Goal: Transaction & Acquisition: Subscribe to service/newsletter

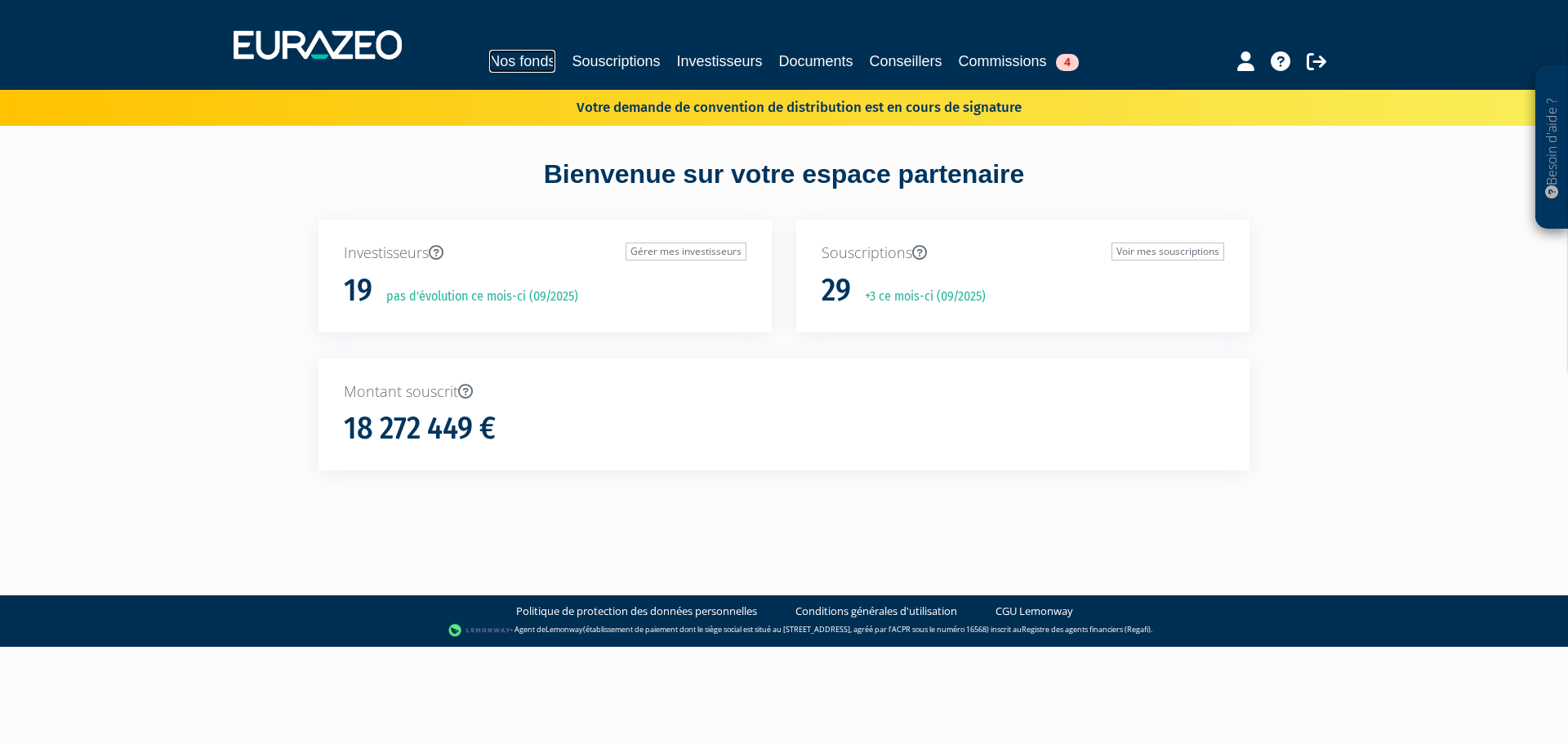
click at [504, 58] on link "Nos fonds" at bounding box center [521, 61] width 66 height 23
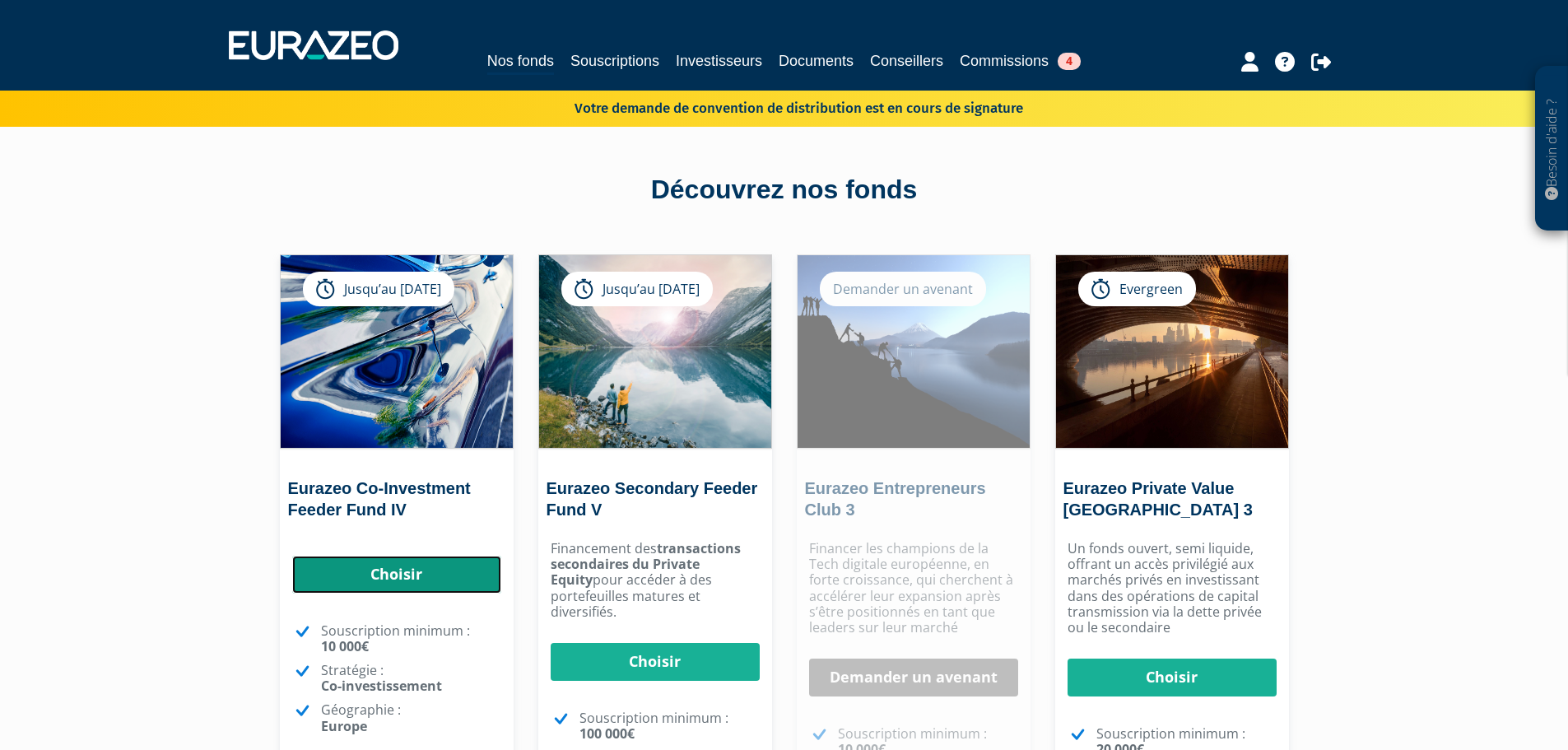
click at [398, 564] on link "Choisir" at bounding box center [396, 574] width 209 height 38
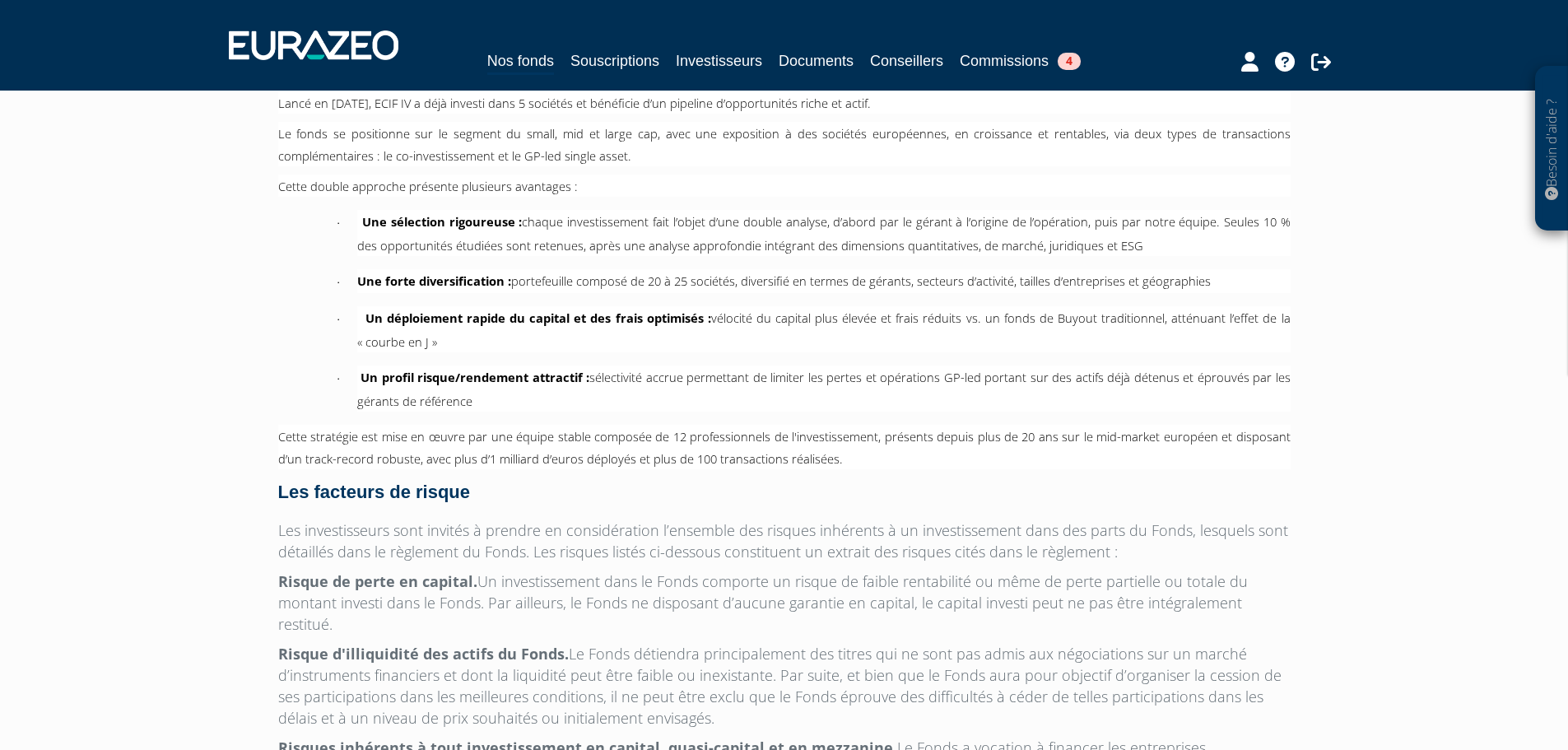
scroll to position [1120, 0]
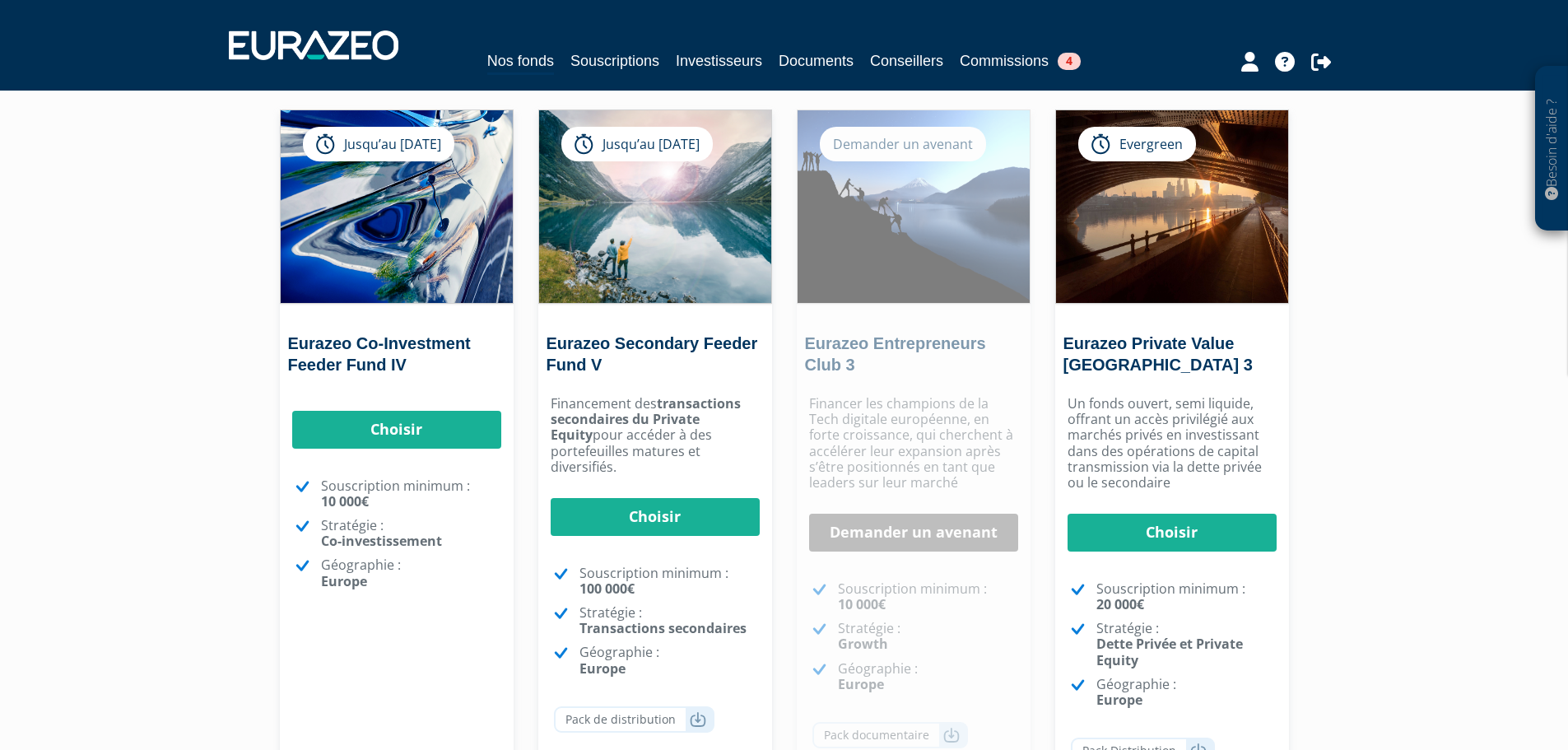
scroll to position [391, 0]
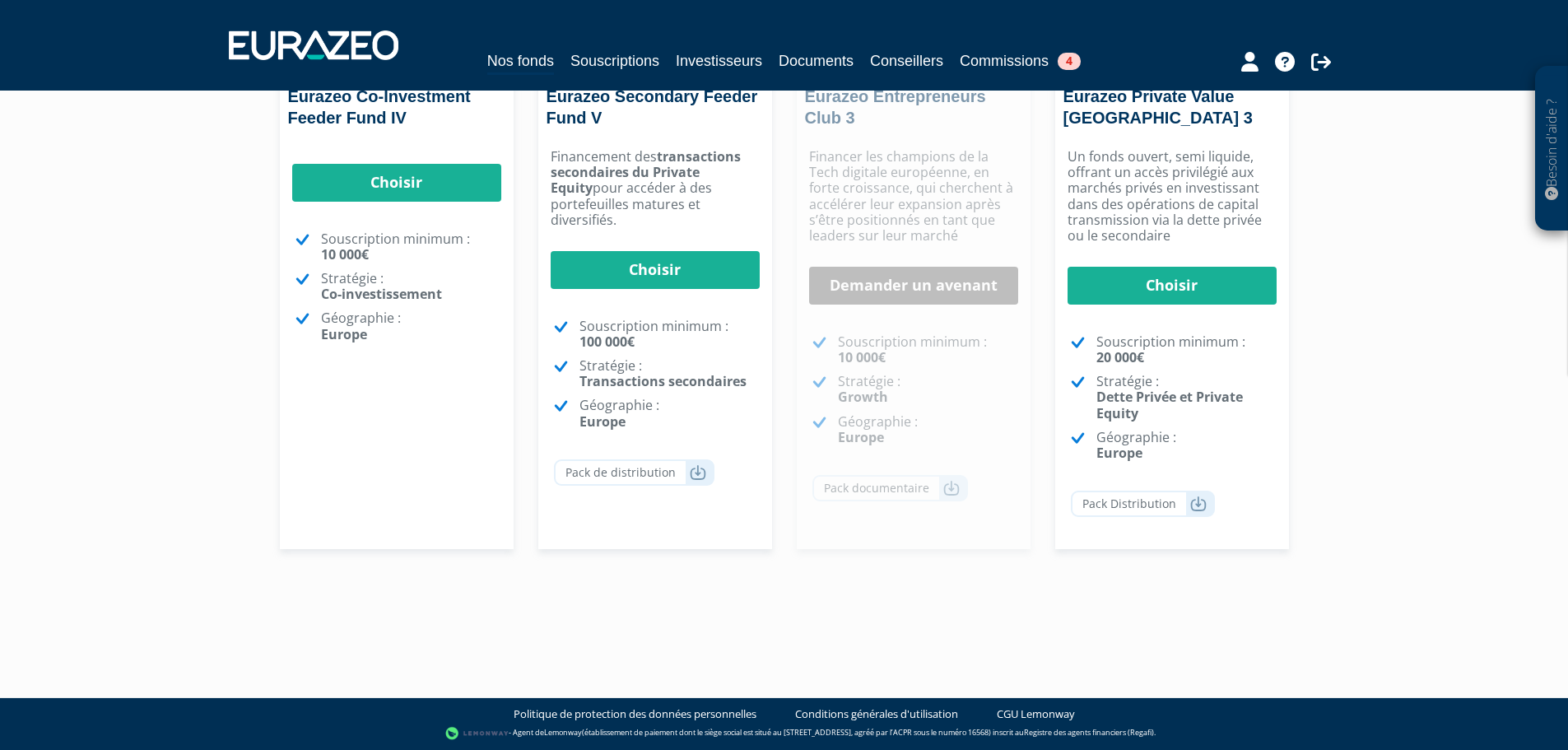
click at [386, 458] on div "Eurazeo Co-Investment Feeder Fund IV Jusqu’au 31/12/2026 Choisir Choisir" at bounding box center [396, 206] width 234 height 686
click at [382, 455] on div "Eurazeo Co-Investment Feeder Fund IV Jusqu’au 31/12/2026 Choisir Choisir" at bounding box center [396, 206] width 234 height 686
click at [377, 452] on div "Eurazeo Co-Investment Feeder Fund IV Jusqu’au 31/12/2026 Choisir Choisir" at bounding box center [396, 206] width 234 height 686
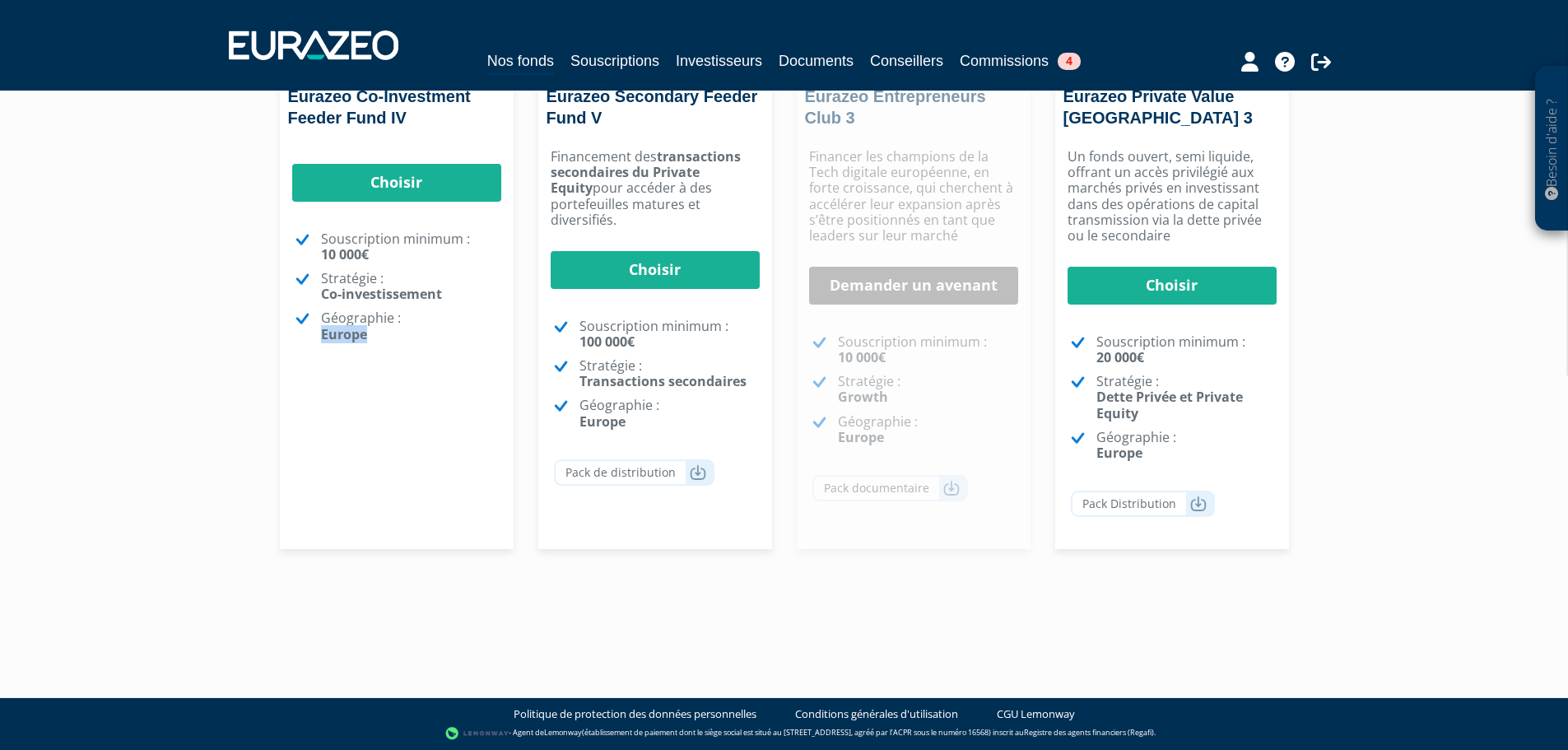
click at [377, 452] on div "Eurazeo Co-Investment Feeder Fund IV Jusqu’au 31/12/2026 Choisir Choisir" at bounding box center [396, 206] width 234 height 686
click at [405, 458] on div "Eurazeo Co-Investment Feeder Fund IV Jusqu’au 31/12/2026 Choisir Choisir" at bounding box center [396, 206] width 234 height 686
click at [158, 425] on div "Besoin d'aide ? × J'ai besoin d'aide Si vous avez une question à propos du fonc…" at bounding box center [784, 120] width 1568 height 1023
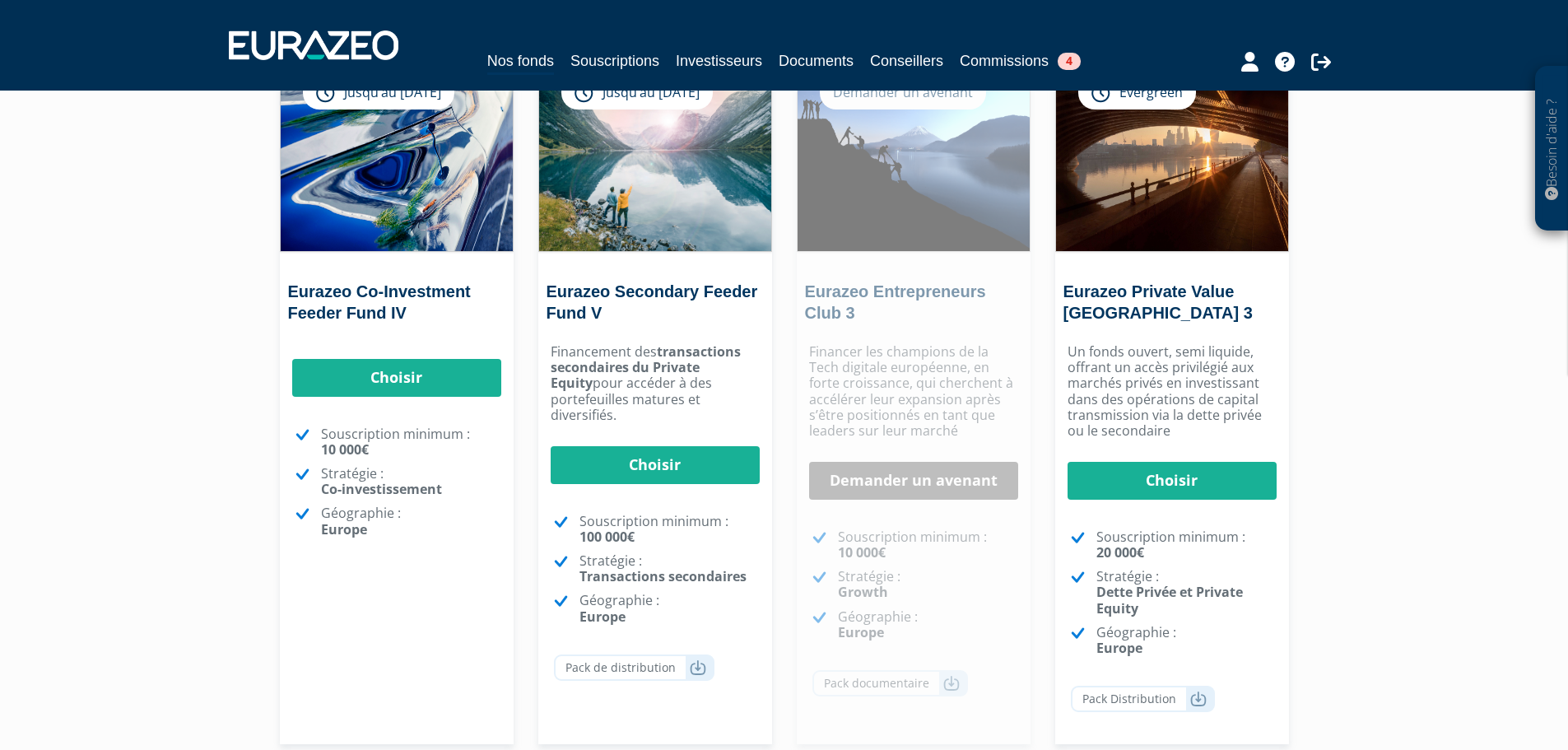
scroll to position [310, 0]
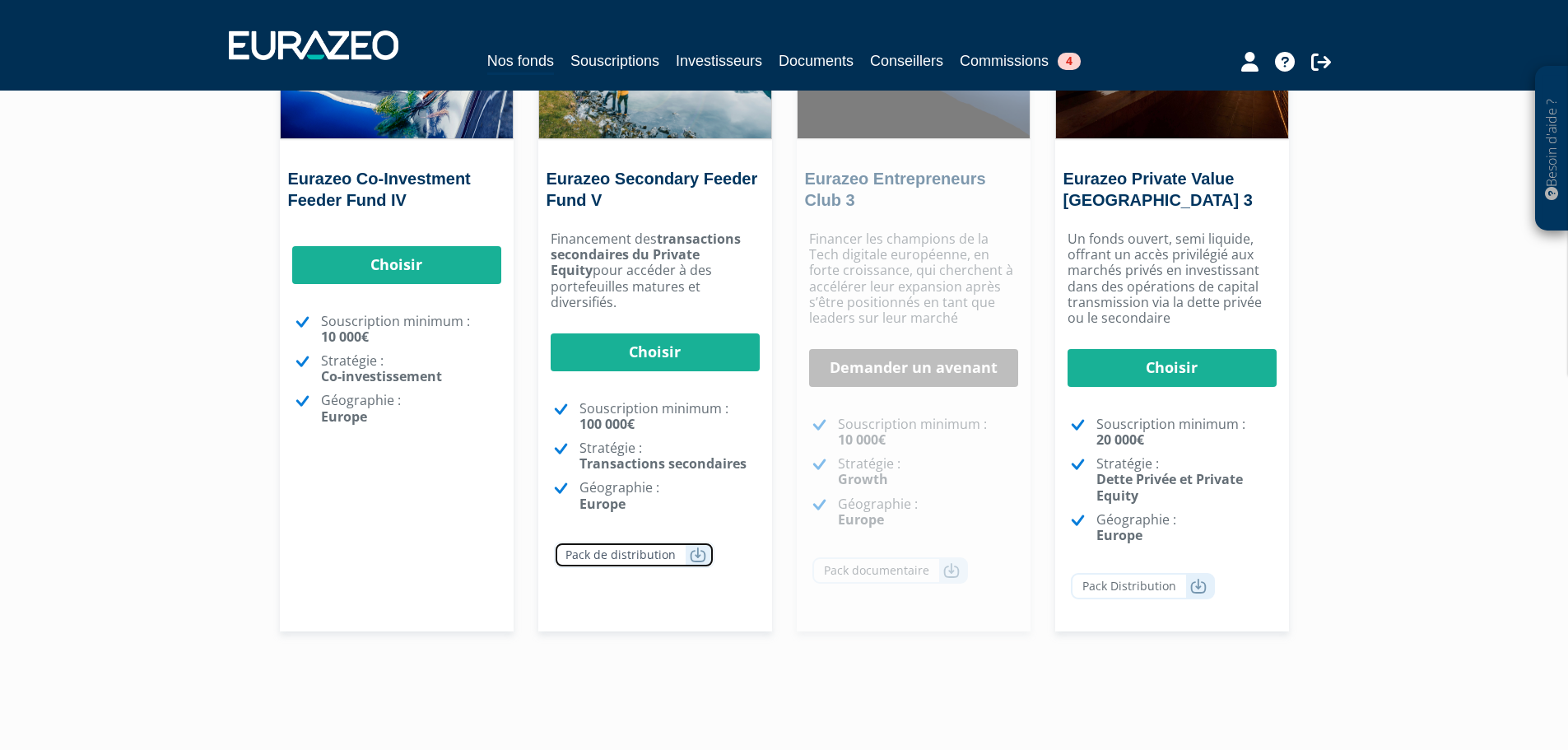
click at [682, 542] on link "Pack de distribution" at bounding box center [633, 555] width 160 height 26
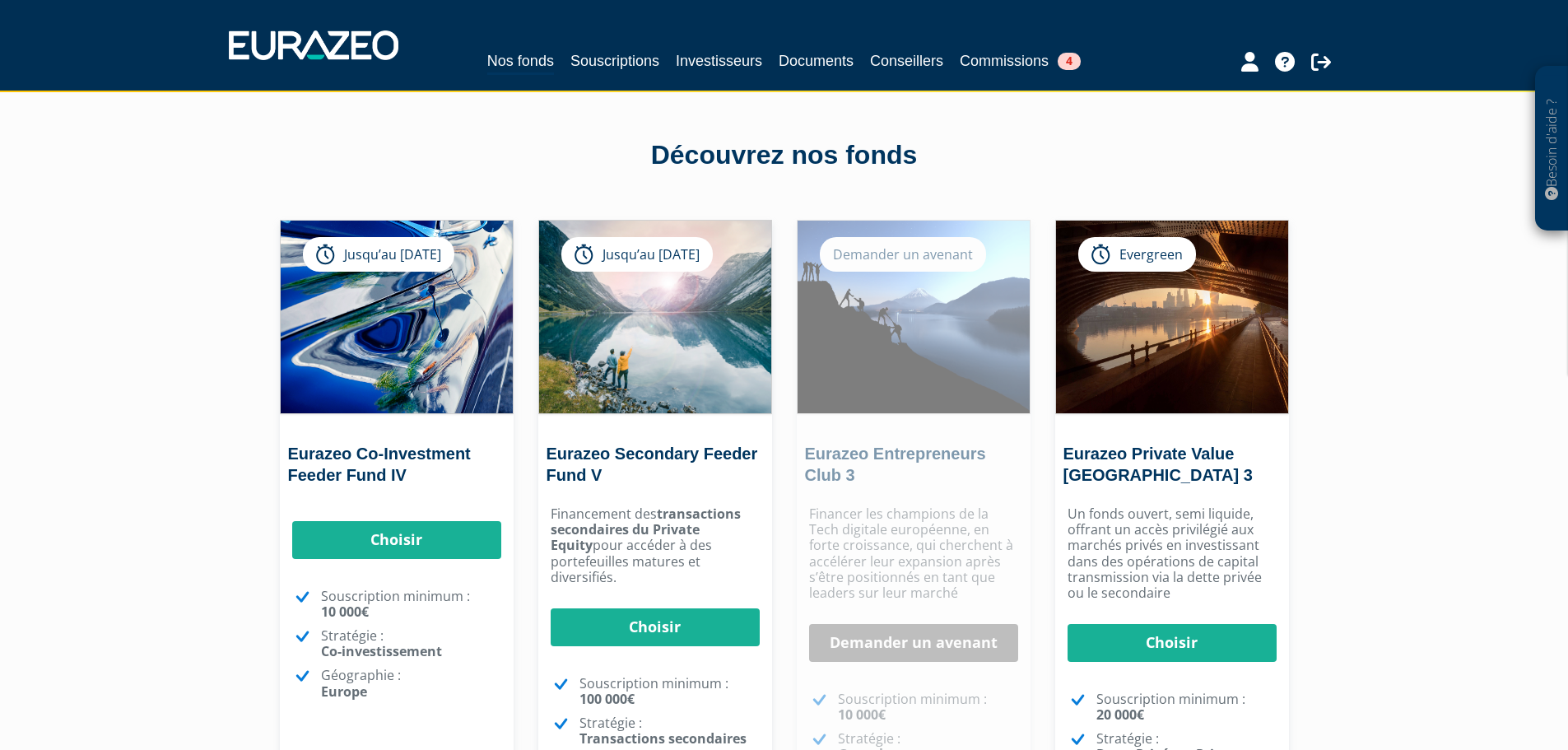
scroll to position [0, 0]
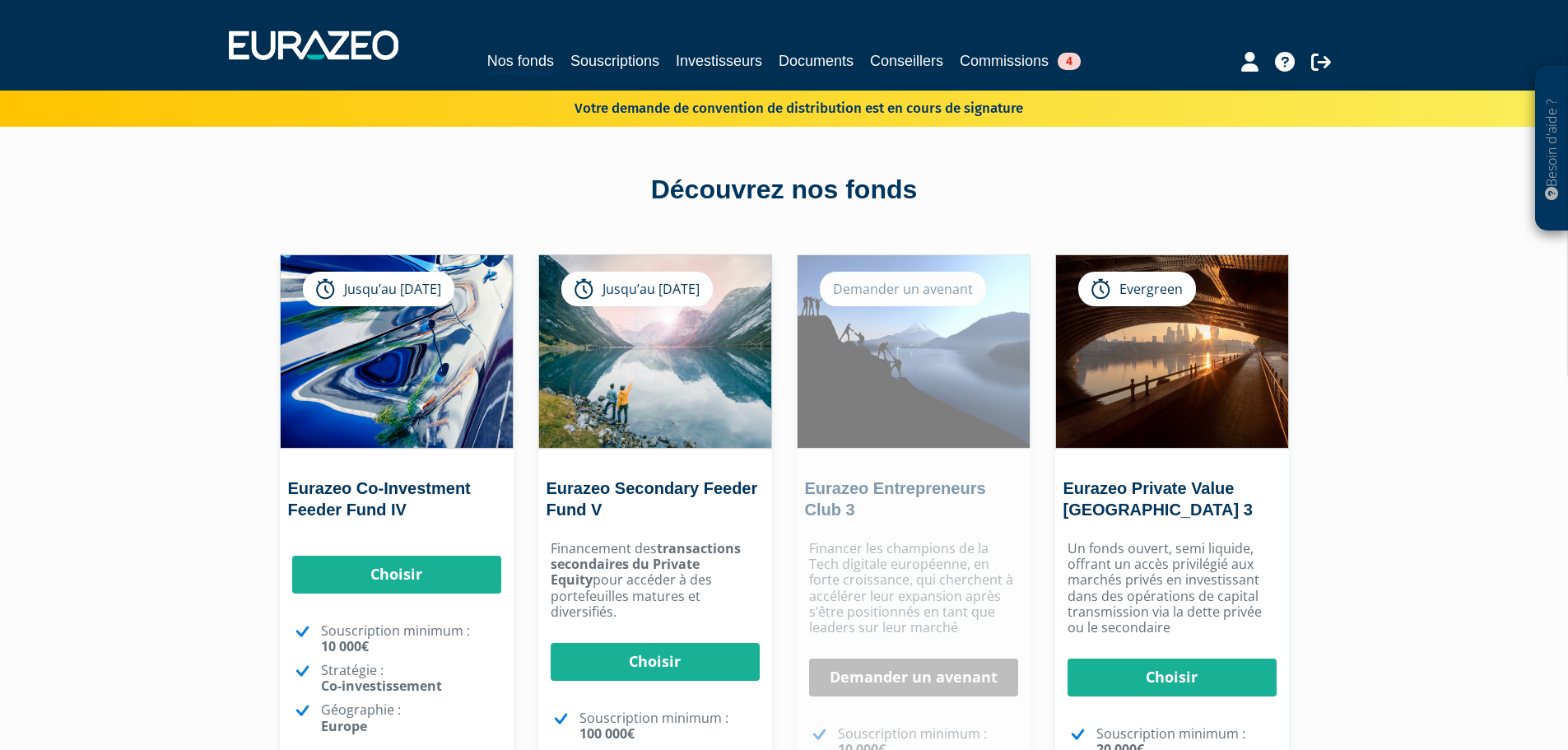
click at [171, 360] on div "Besoin d'aide ? × J'ai besoin d'aide Si vous avez une question à propos du fonc…" at bounding box center [784, 512] width 1568 height 1023
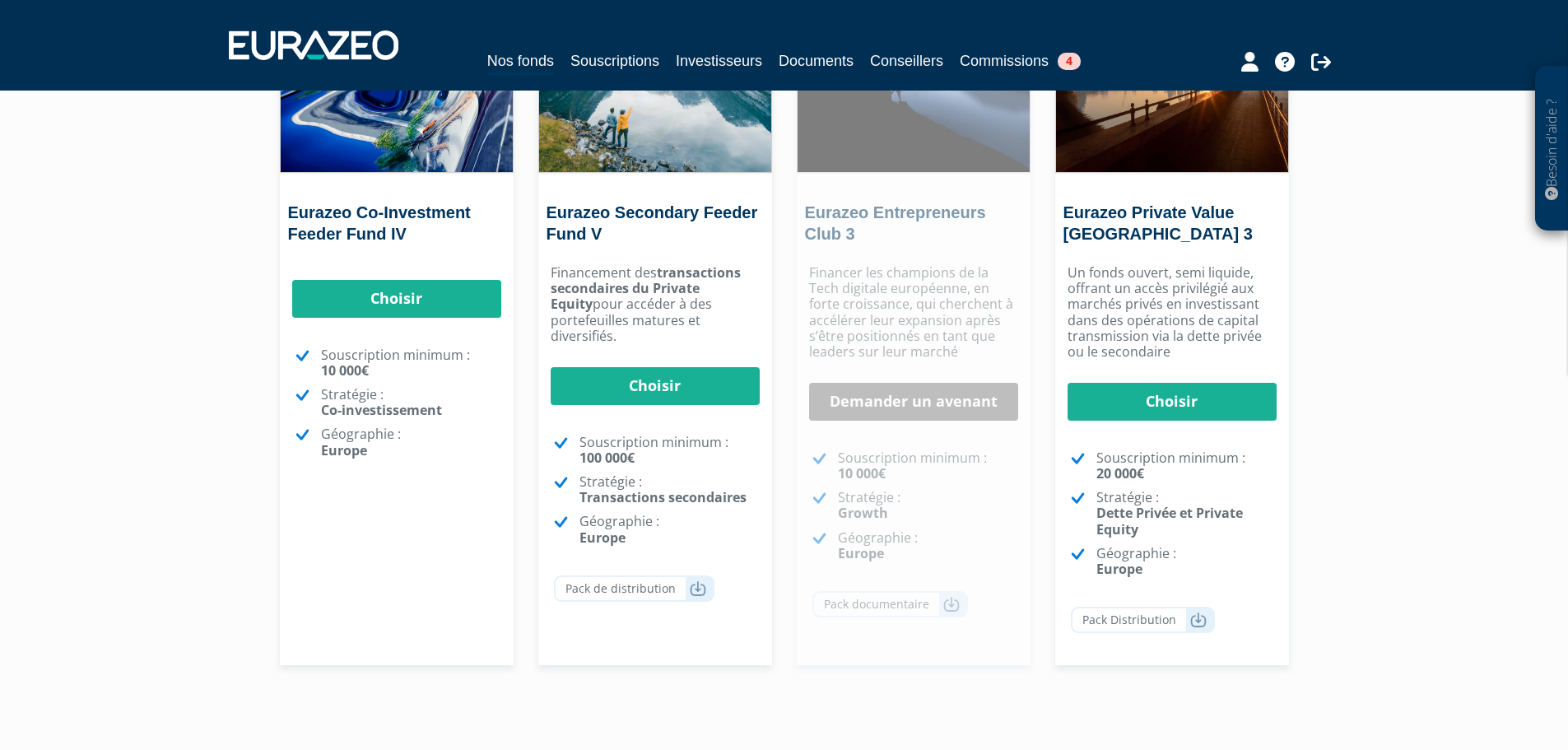
scroll to position [247, 0]
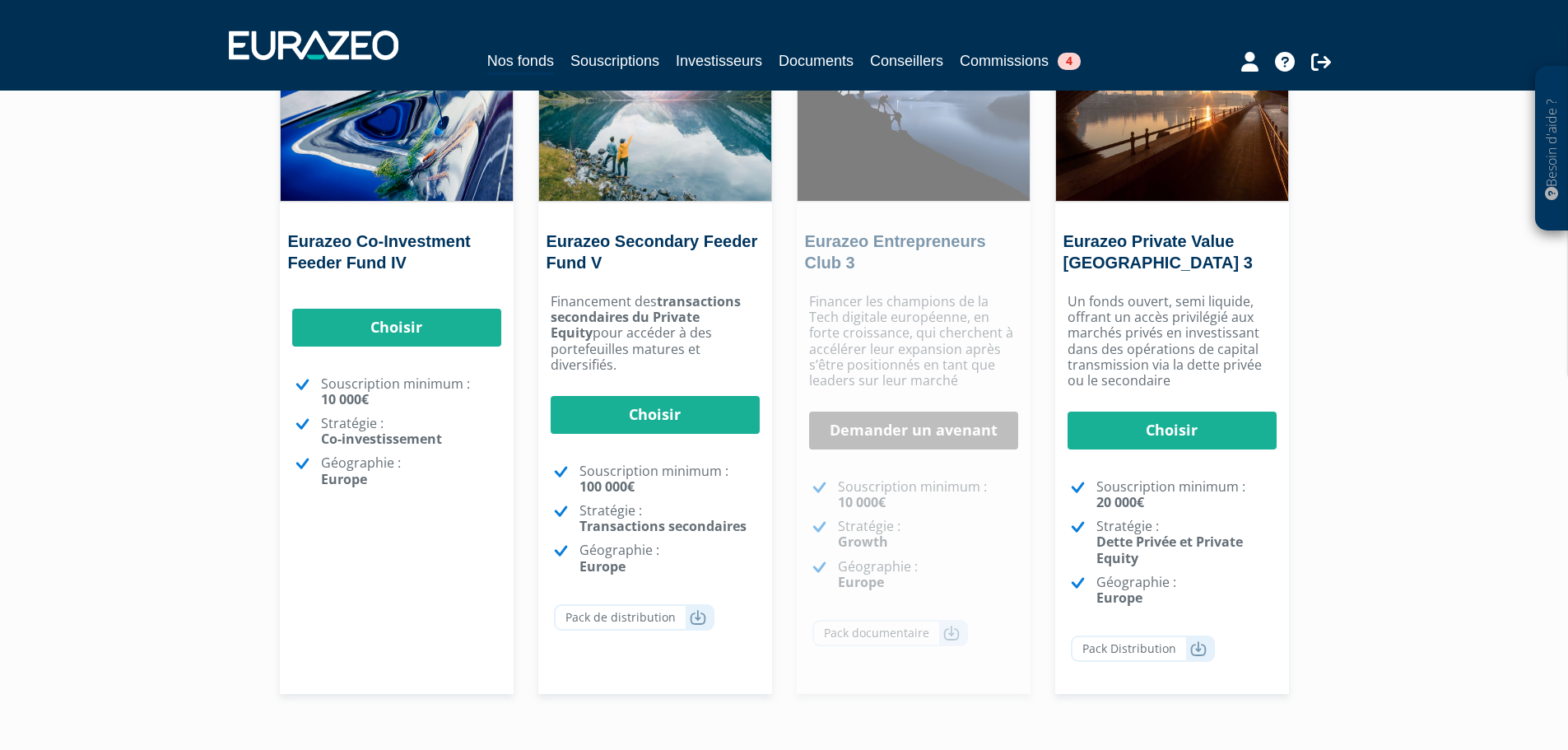
click at [355, 559] on div "Eurazeo Co-Investment Feeder Fund IV Jusqu’au 31/12/2026 Choisir Choisir" at bounding box center [396, 350] width 234 height 686
click at [400, 589] on div "Eurazeo Co-Investment Feeder Fund IV Jusqu’au 31/12/2026 Choisir Choisir" at bounding box center [396, 350] width 234 height 686
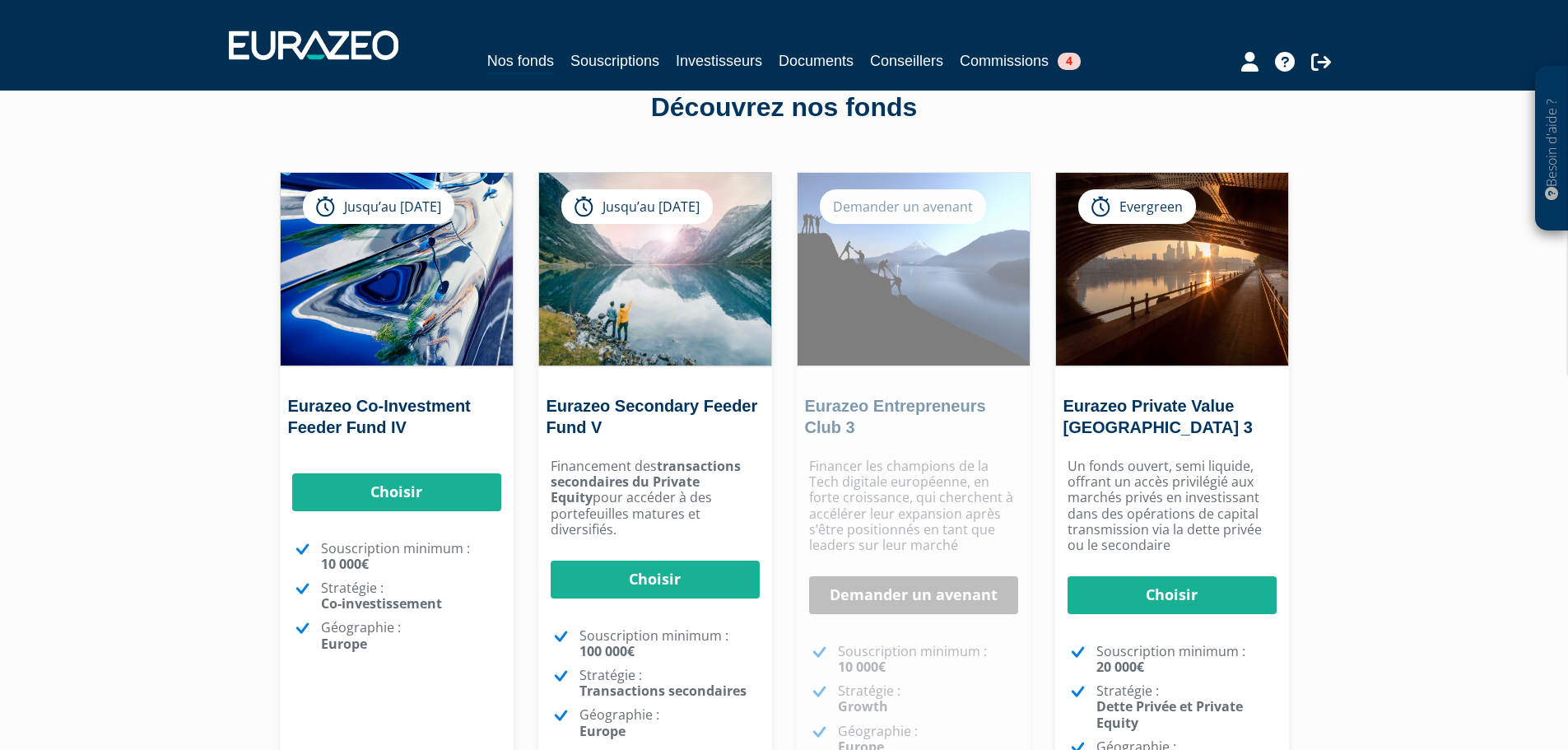
scroll to position [164, 0]
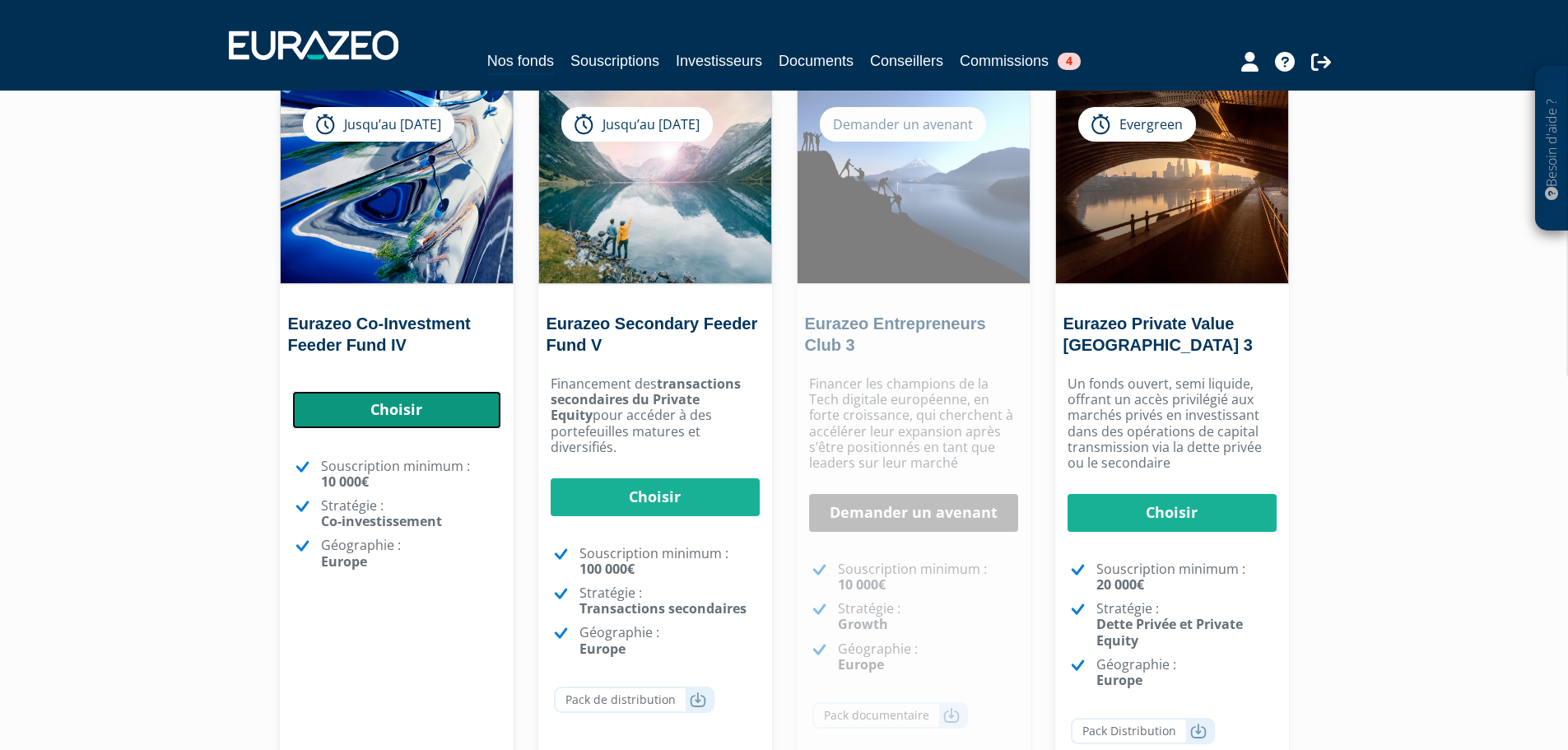
click at [377, 423] on link "Choisir" at bounding box center [396, 410] width 209 height 38
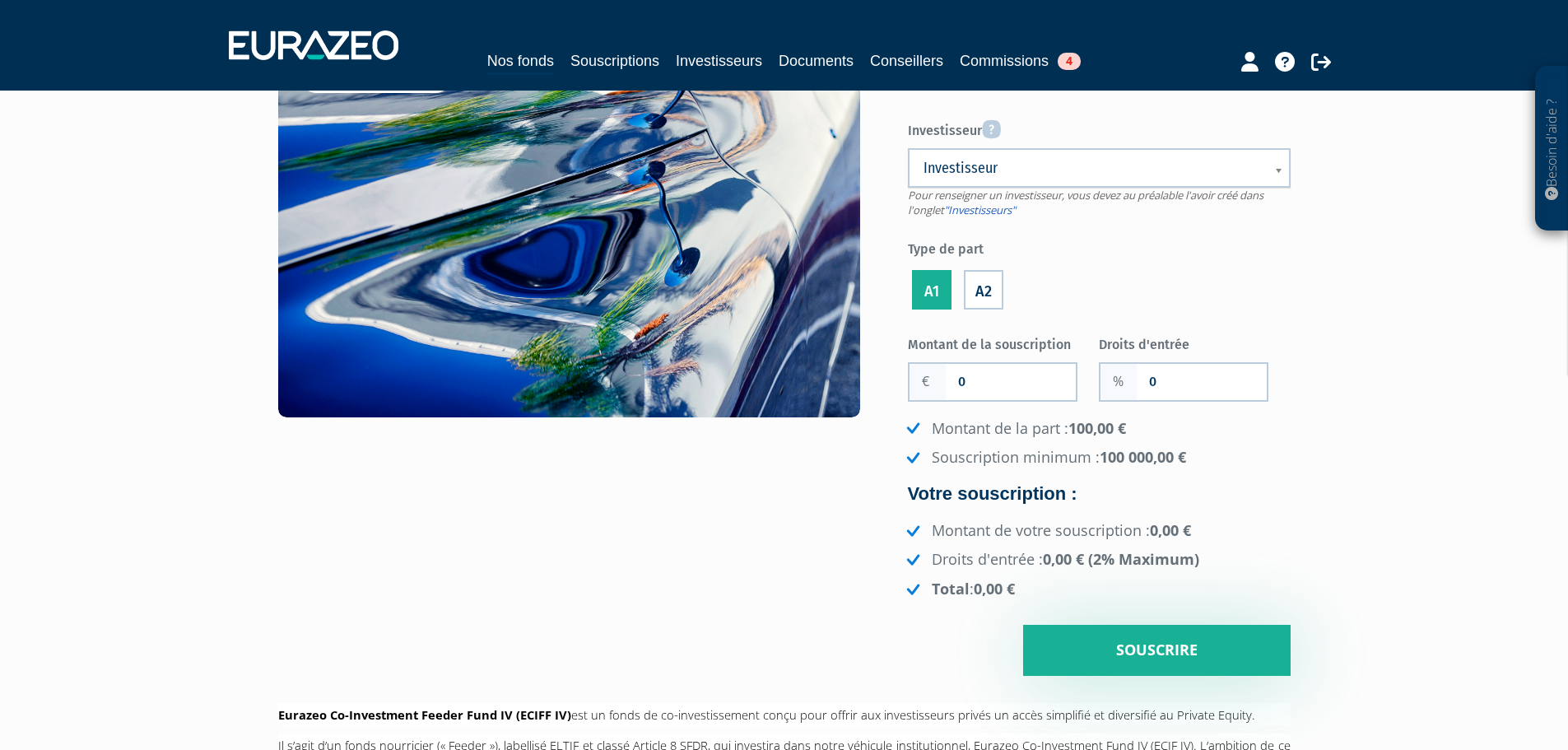
scroll to position [164, 0]
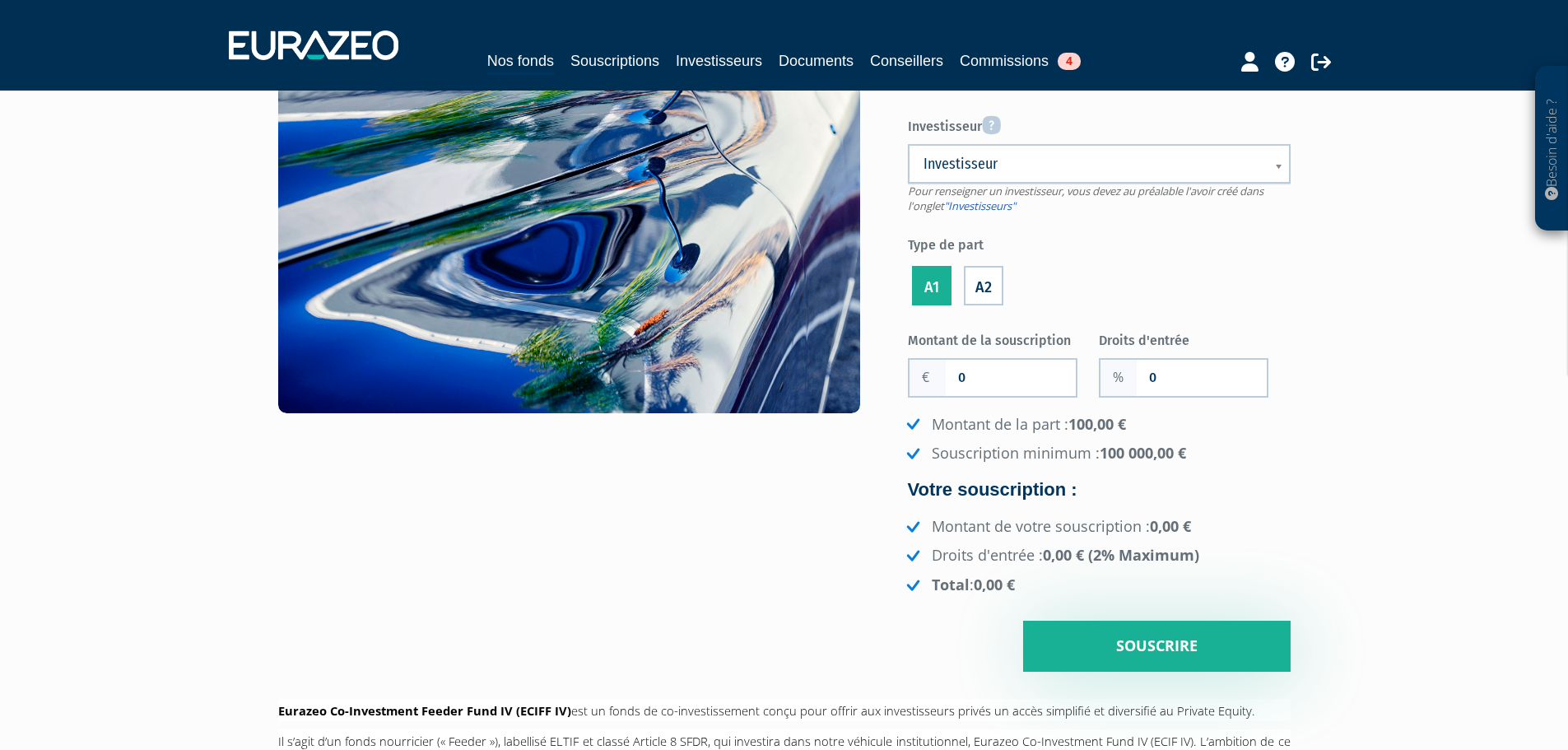
click at [980, 280] on label "A2" at bounding box center [983, 285] width 39 height 39
click at [0, 0] on input "A2" at bounding box center [0, 0] width 0 height 0
click at [936, 281] on label "A1" at bounding box center [932, 285] width 39 height 39
click at [0, 0] on input "A1" at bounding box center [0, 0] width 0 height 0
click at [977, 284] on label "A2" at bounding box center [983, 285] width 39 height 39
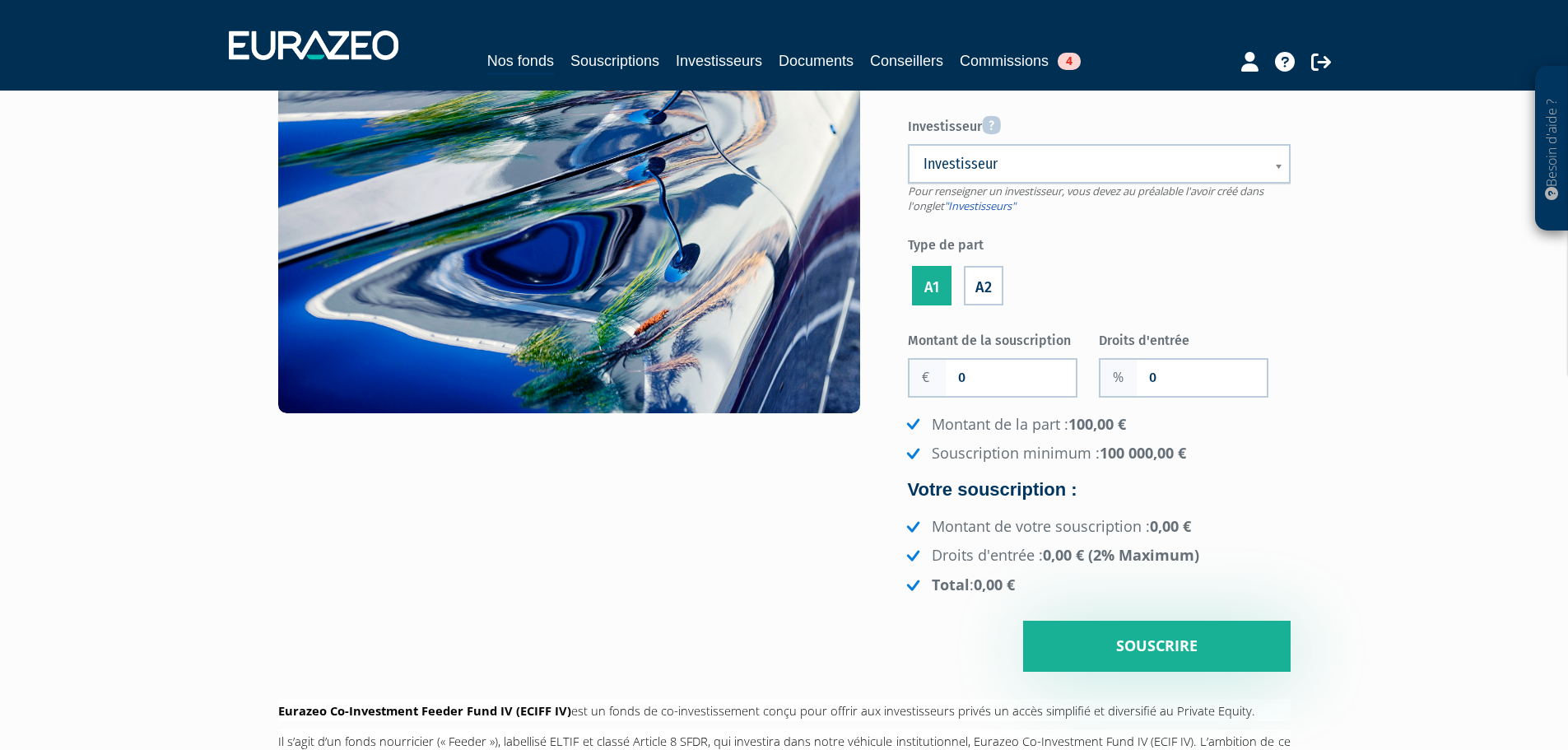
click at [0, 0] on input "A2" at bounding box center [0, 0] width 0 height 0
click at [943, 285] on label "A1" at bounding box center [932, 285] width 39 height 39
click at [0, 0] on input "A1" at bounding box center [0, 0] width 0 height 0
click at [1003, 284] on div "A2" at bounding box center [983, 283] width 48 height 54
click at [982, 284] on label "A2" at bounding box center [983, 285] width 39 height 39
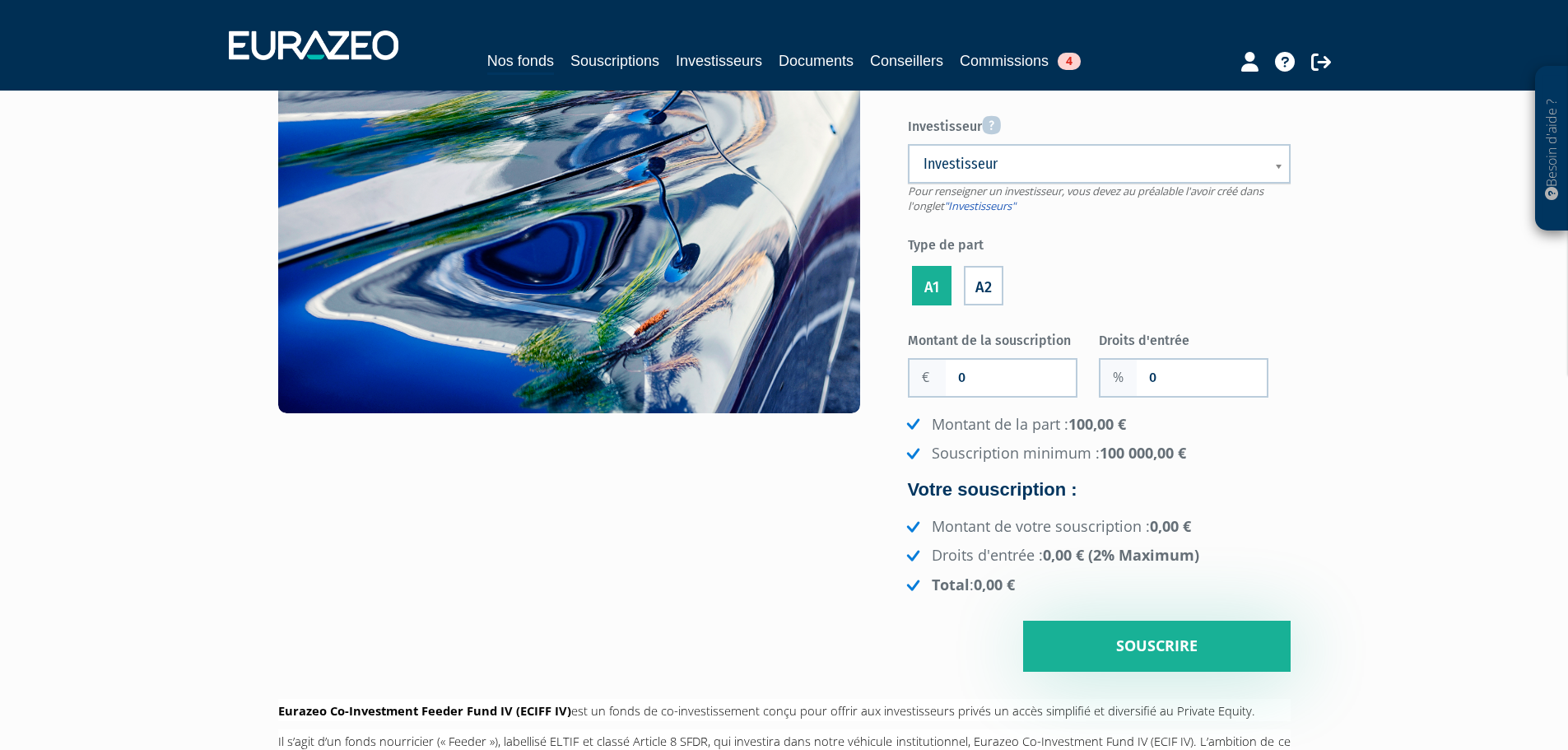
click at [0, 0] on input "A2" at bounding box center [0, 0] width 0 height 0
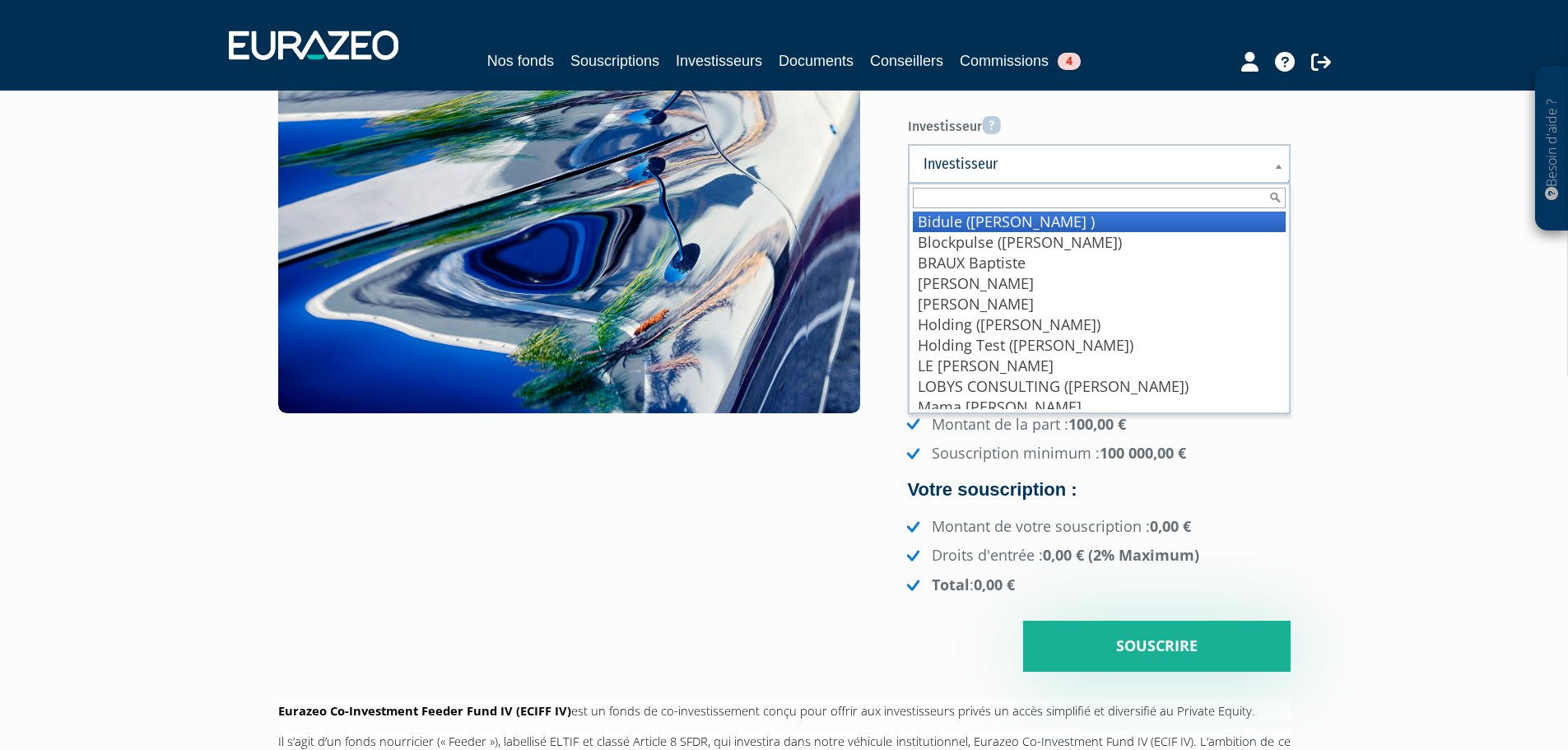
click at [1023, 175] on link "Investisseur" at bounding box center [1099, 163] width 383 height 39
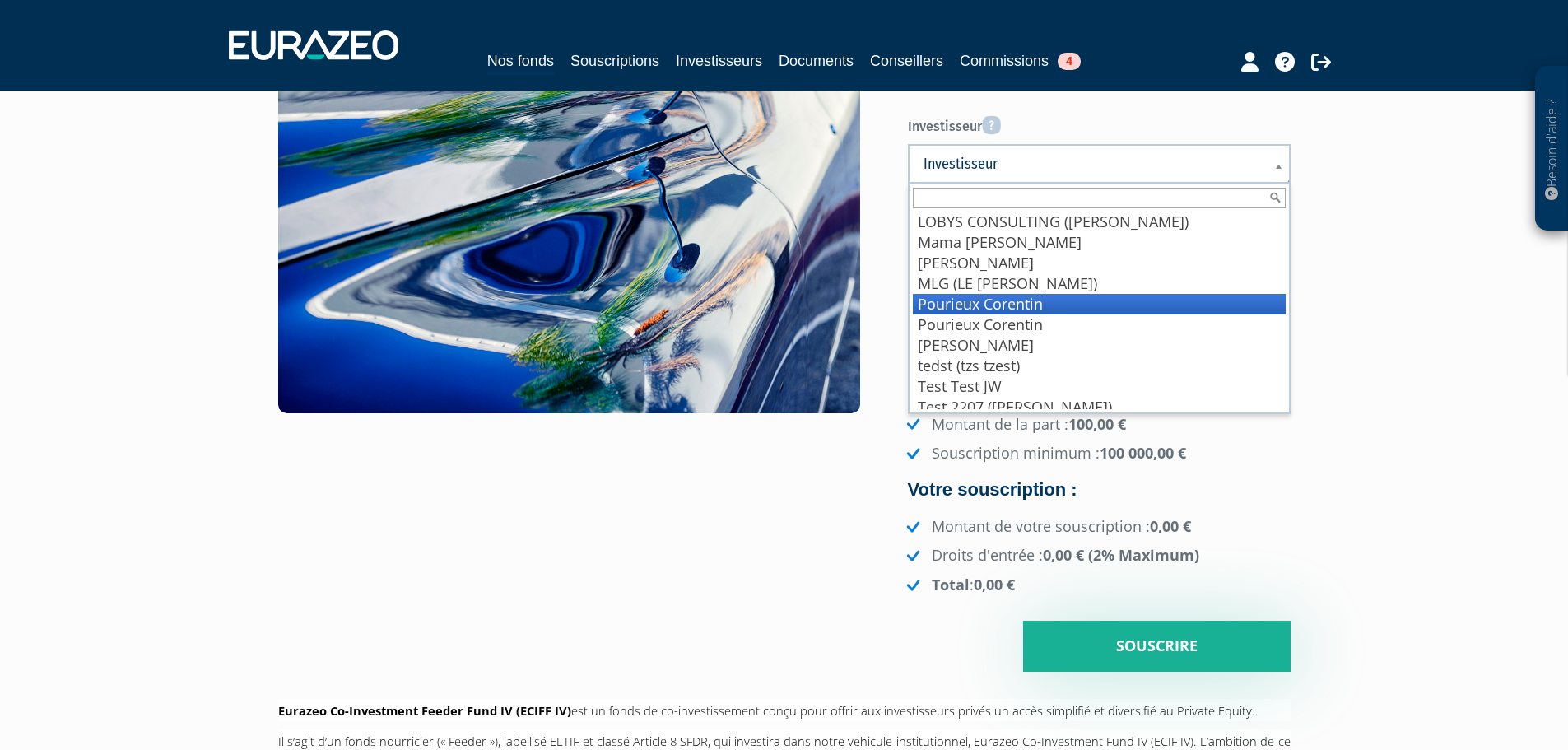
click at [1006, 298] on li "Pourieux Corentin" at bounding box center [1099, 304] width 373 height 21
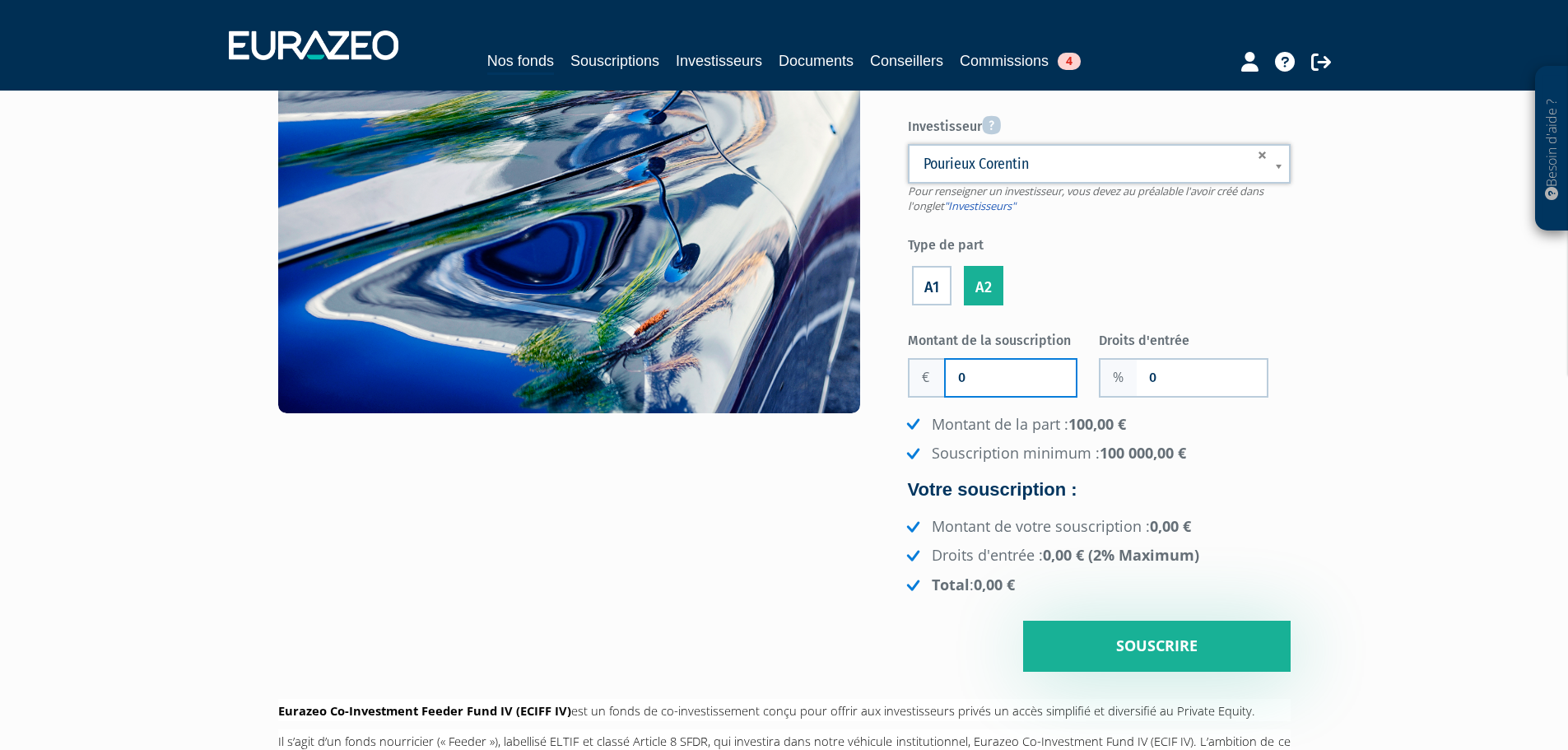
click at [1003, 378] on input "0" at bounding box center [1011, 377] width 130 height 37
drag, startPoint x: 1003, startPoint y: 378, endPoint x: 950, endPoint y: 376, distance: 53.0
click at [950, 376] on input "0" at bounding box center [1011, 377] width 130 height 37
type input "100 000"
drag, startPoint x: 750, startPoint y: 526, endPoint x: 790, endPoint y: 552, distance: 47.7
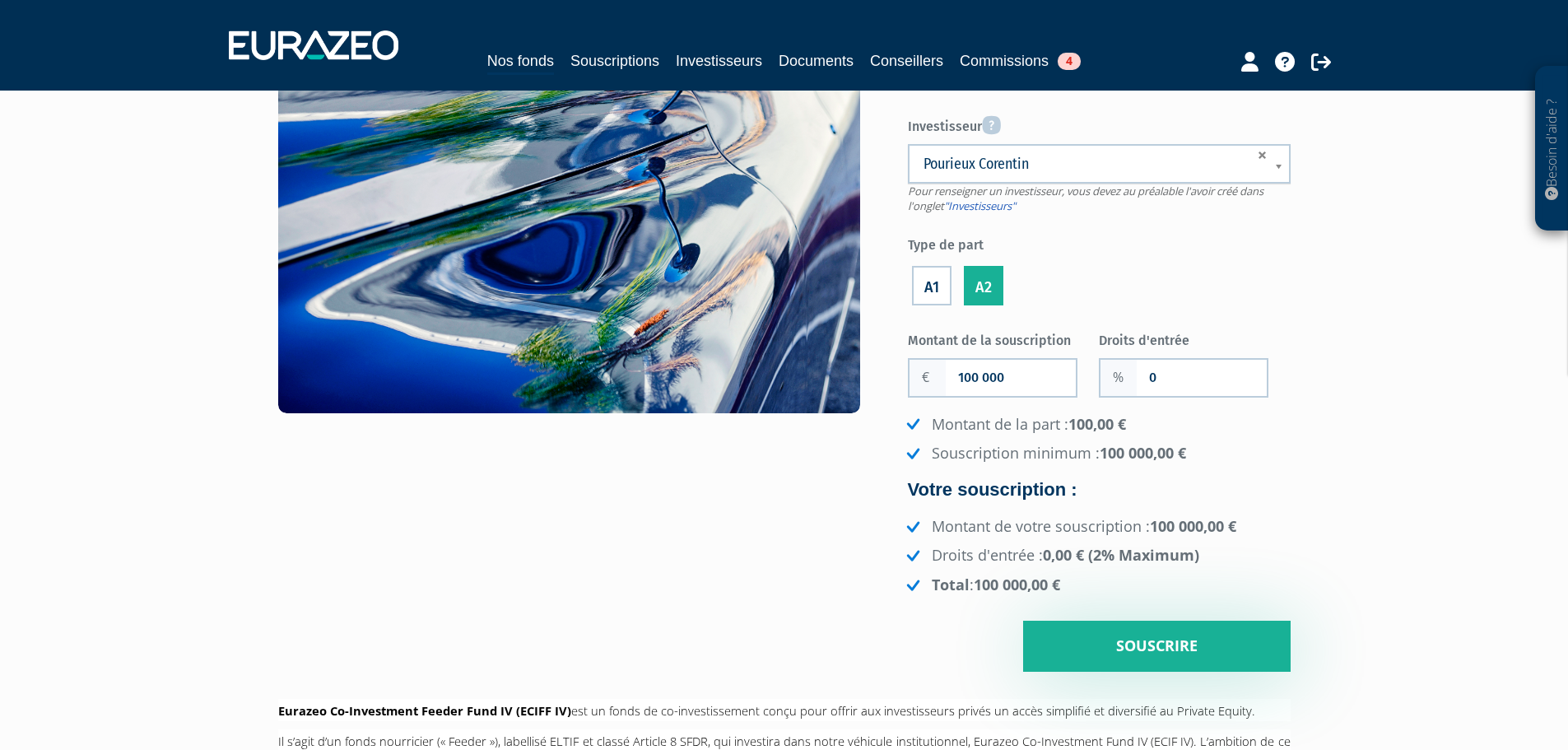
click at [749, 526] on div "Jusqu’au 31/12/2026 Eurazeo Co-Investment Feeder Fund IV Investisseur Pour rens…" at bounding box center [784, 350] width 1037 height 644
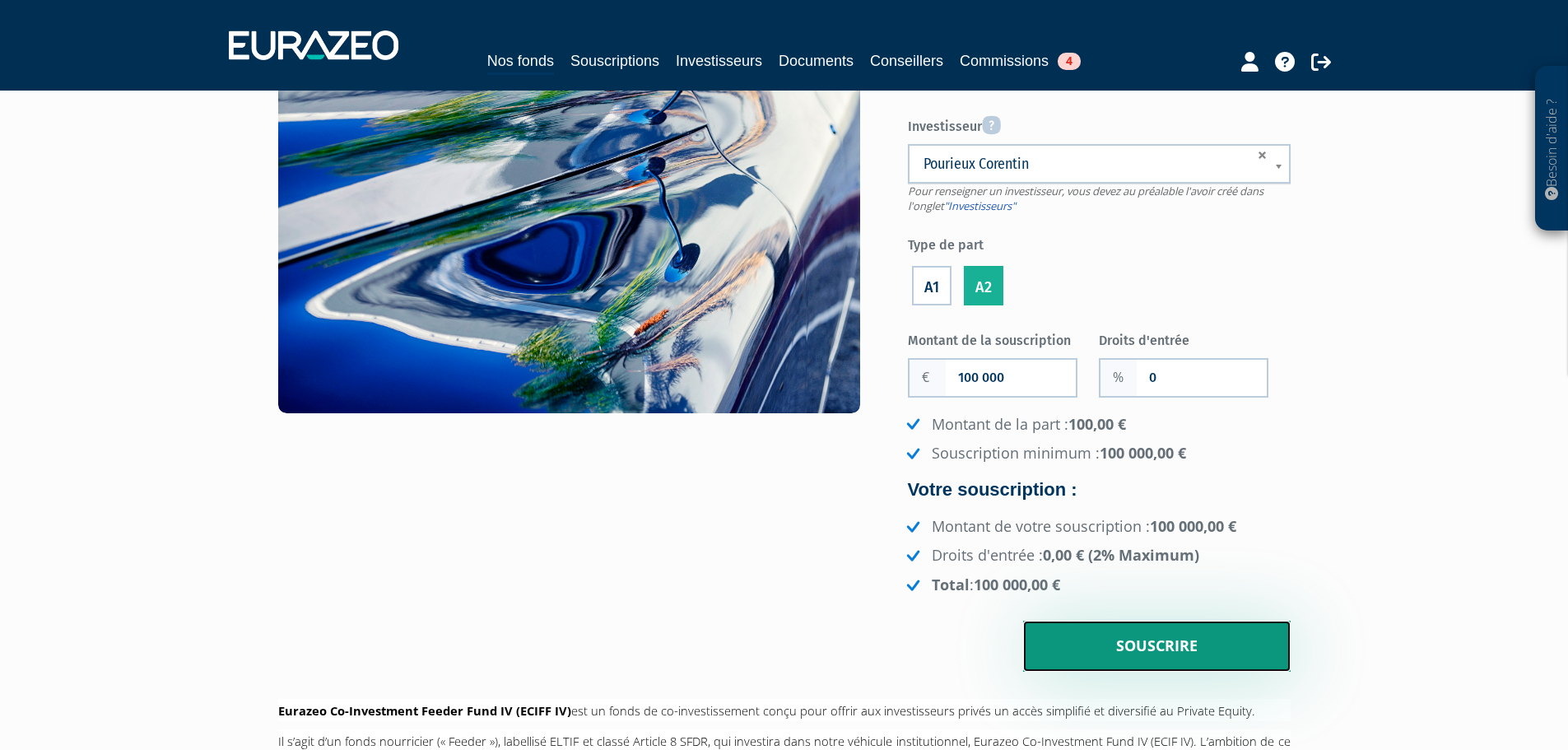
click at [1087, 648] on input "Souscrire" at bounding box center [1156, 646] width 267 height 51
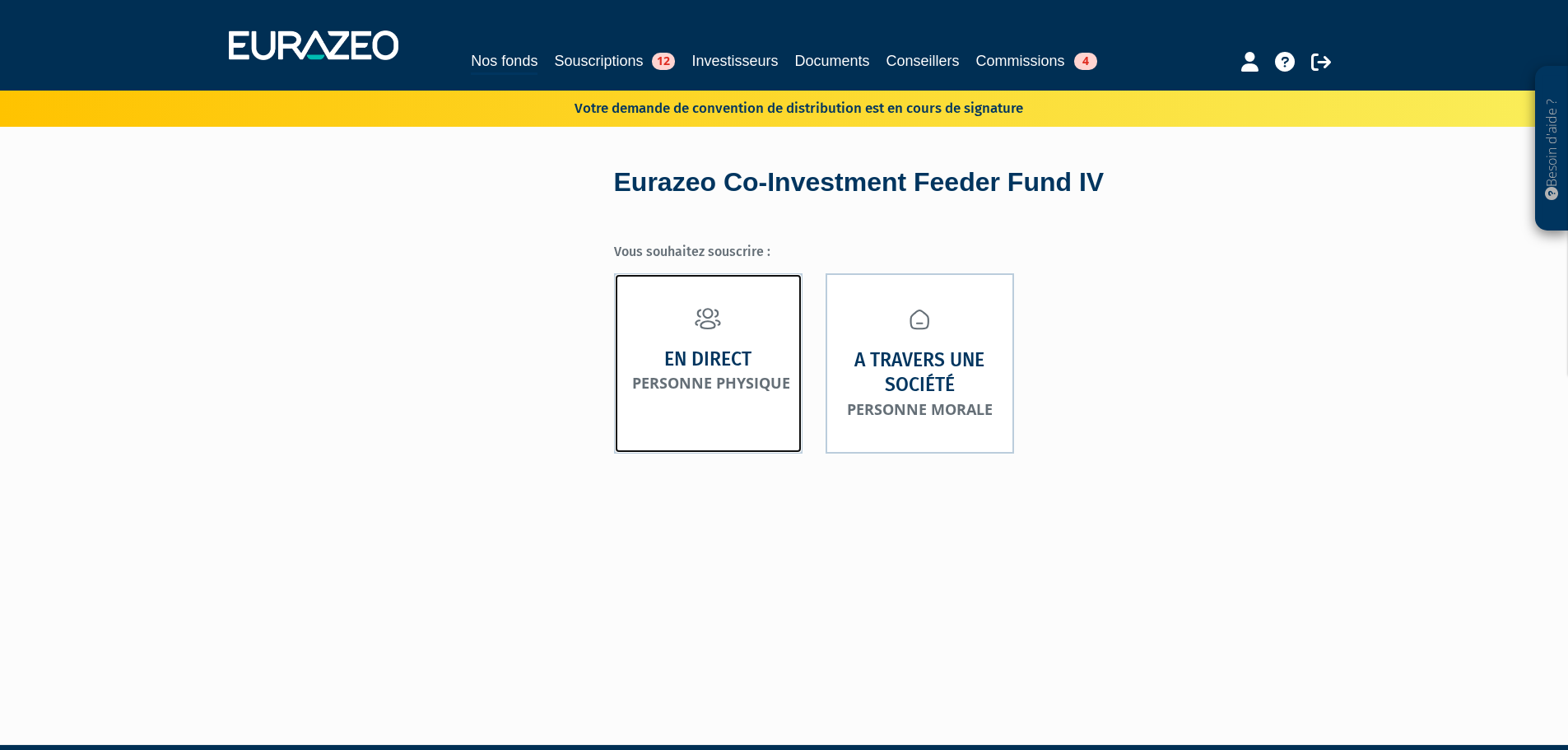
click at [729, 358] on strong "En direct" at bounding box center [708, 359] width 87 height 25
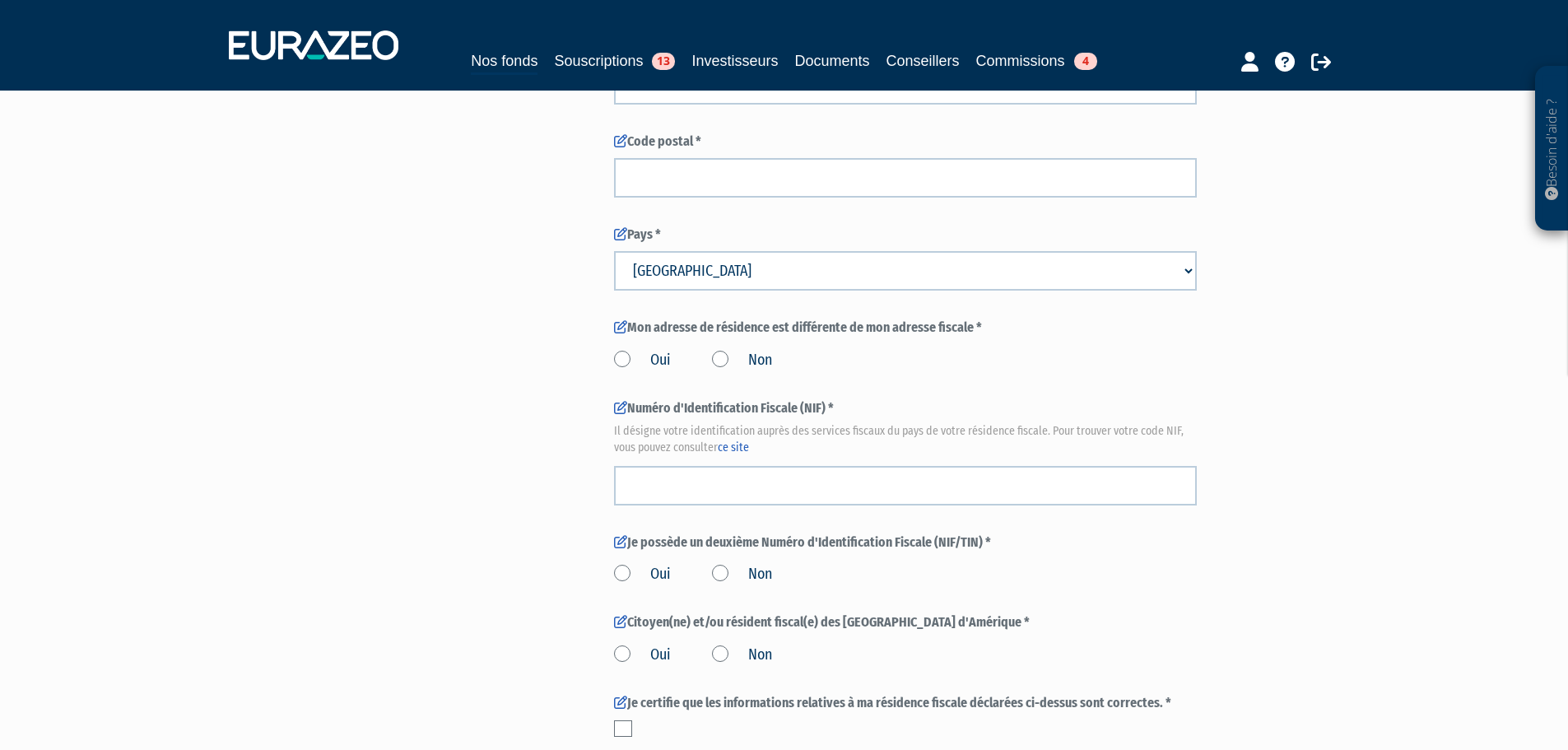
scroll to position [1839, 0]
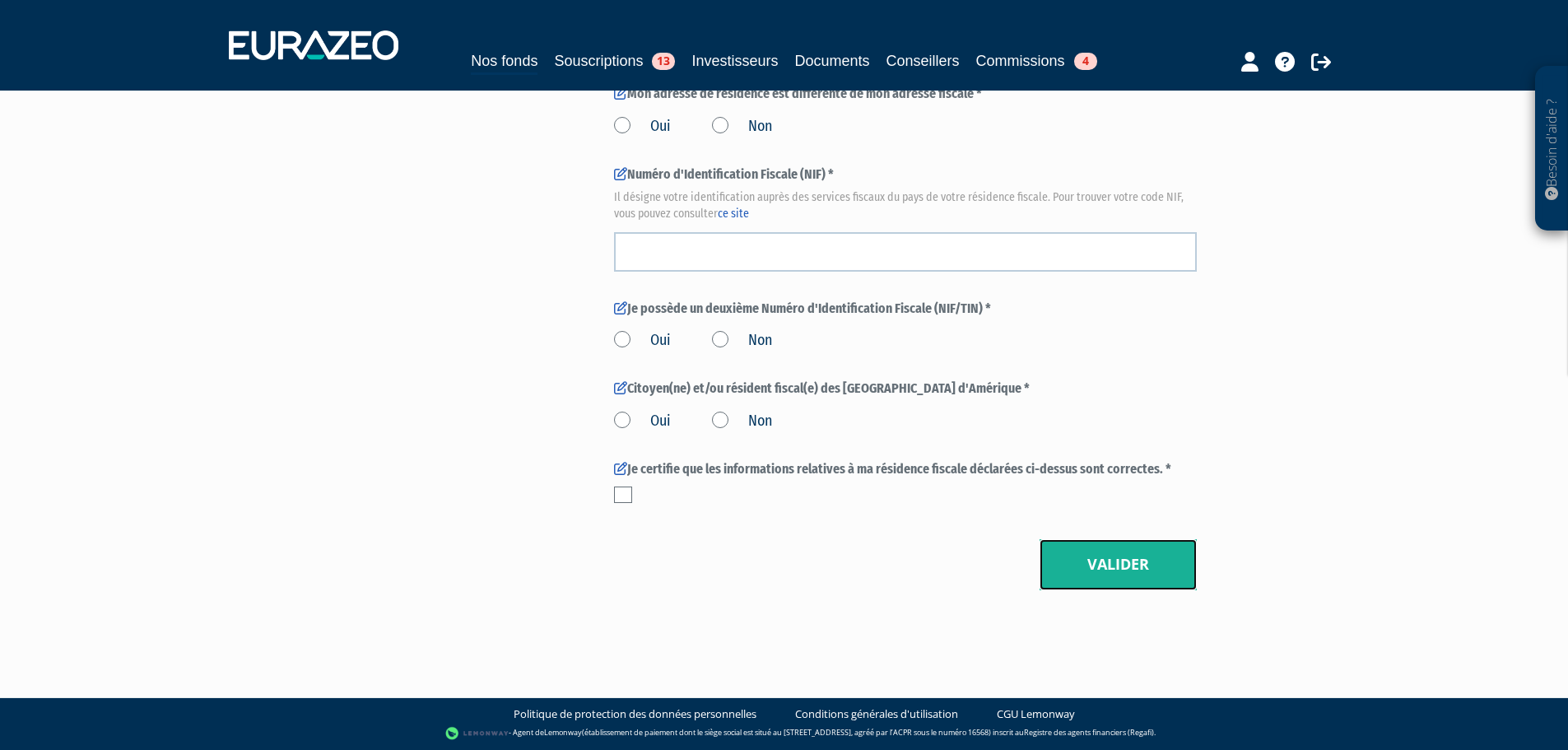
click at [1107, 560] on button "Valider" at bounding box center [1118, 564] width 157 height 51
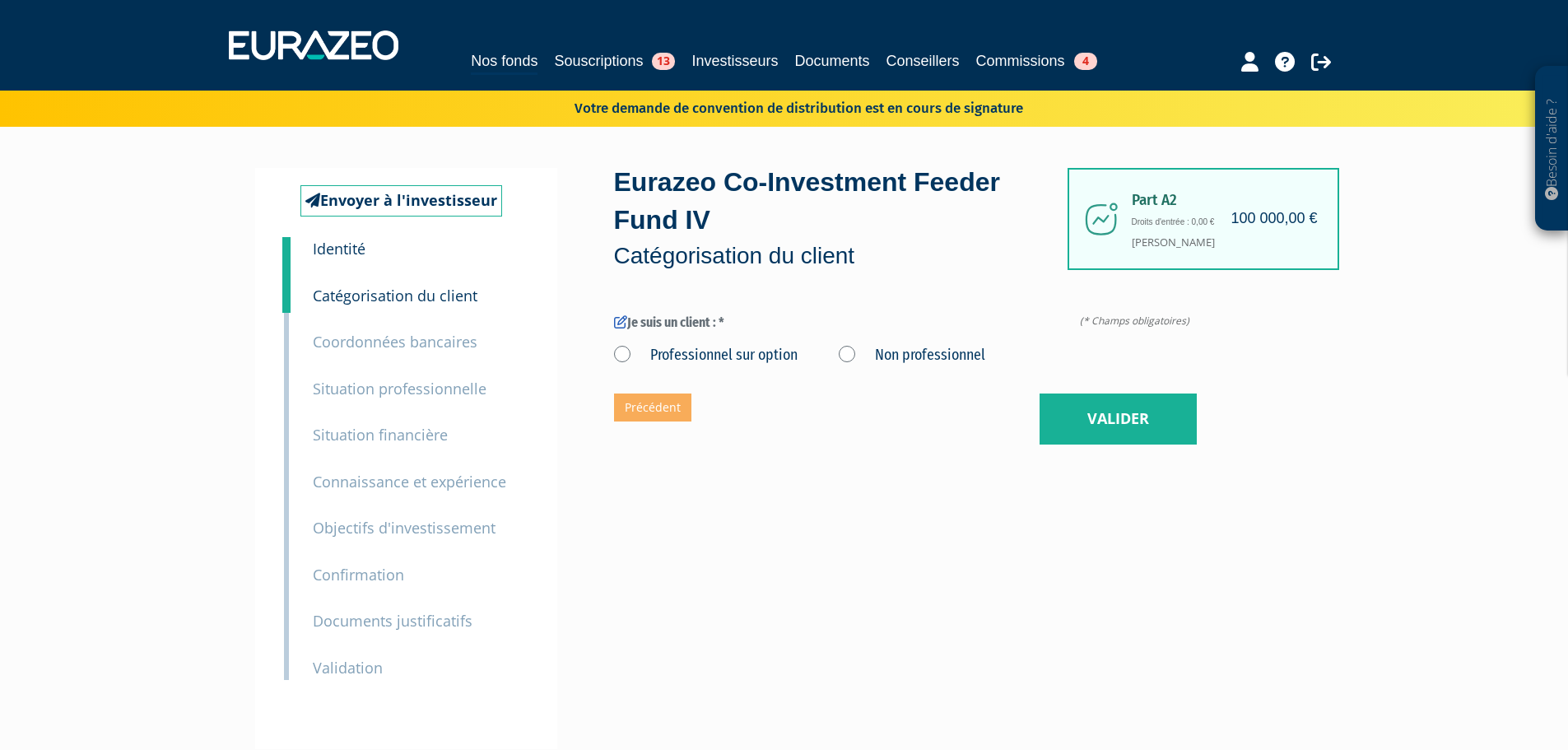
click at [807, 505] on div "Part A2 100 000,00 € Droits d'entrée : 0,00 € [PERSON_NAME] Eurazeo Co-Investme…" at bounding box center [963, 458] width 699 height 580
click at [480, 59] on link "Nos fonds" at bounding box center [504, 62] width 67 height 25
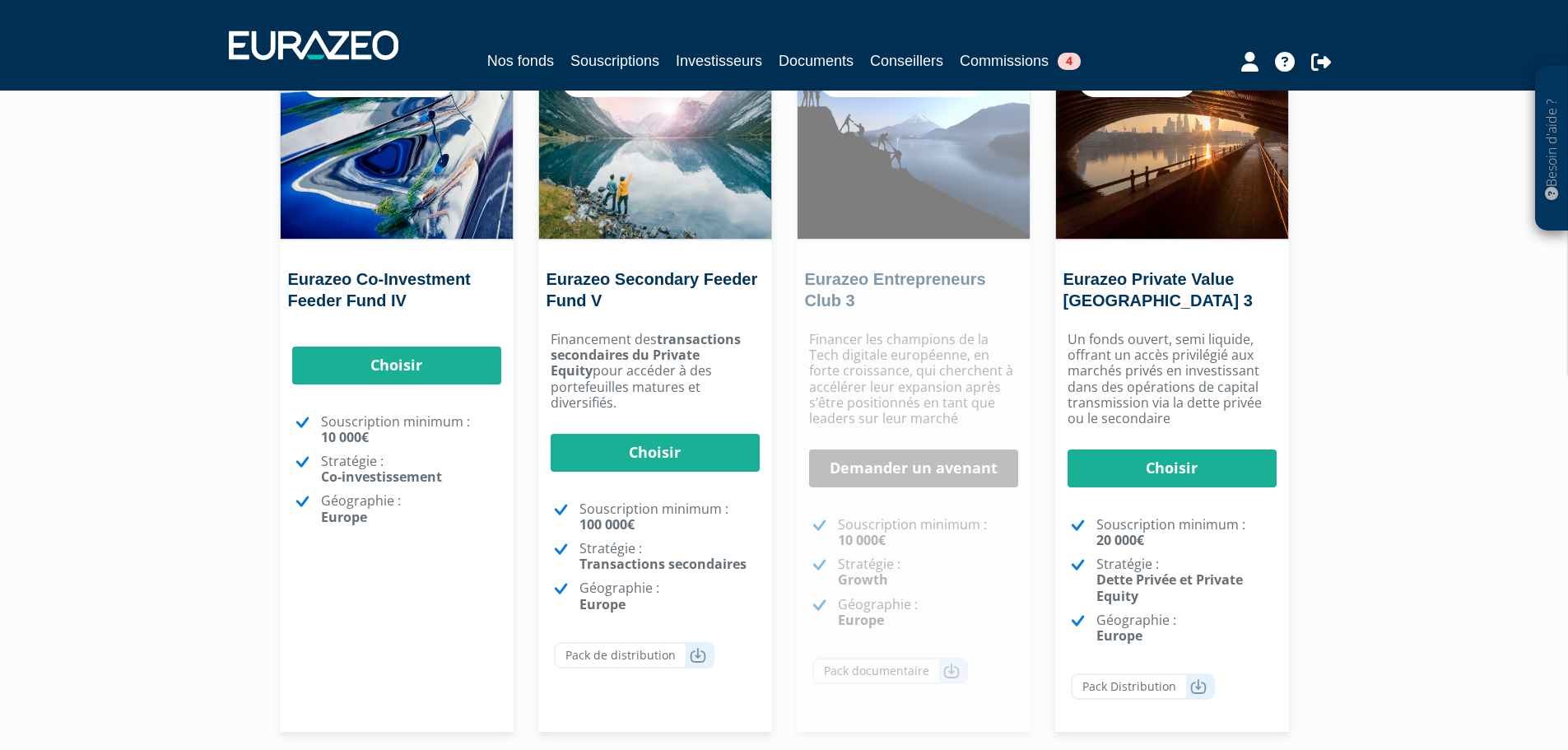
scroll to position [247, 0]
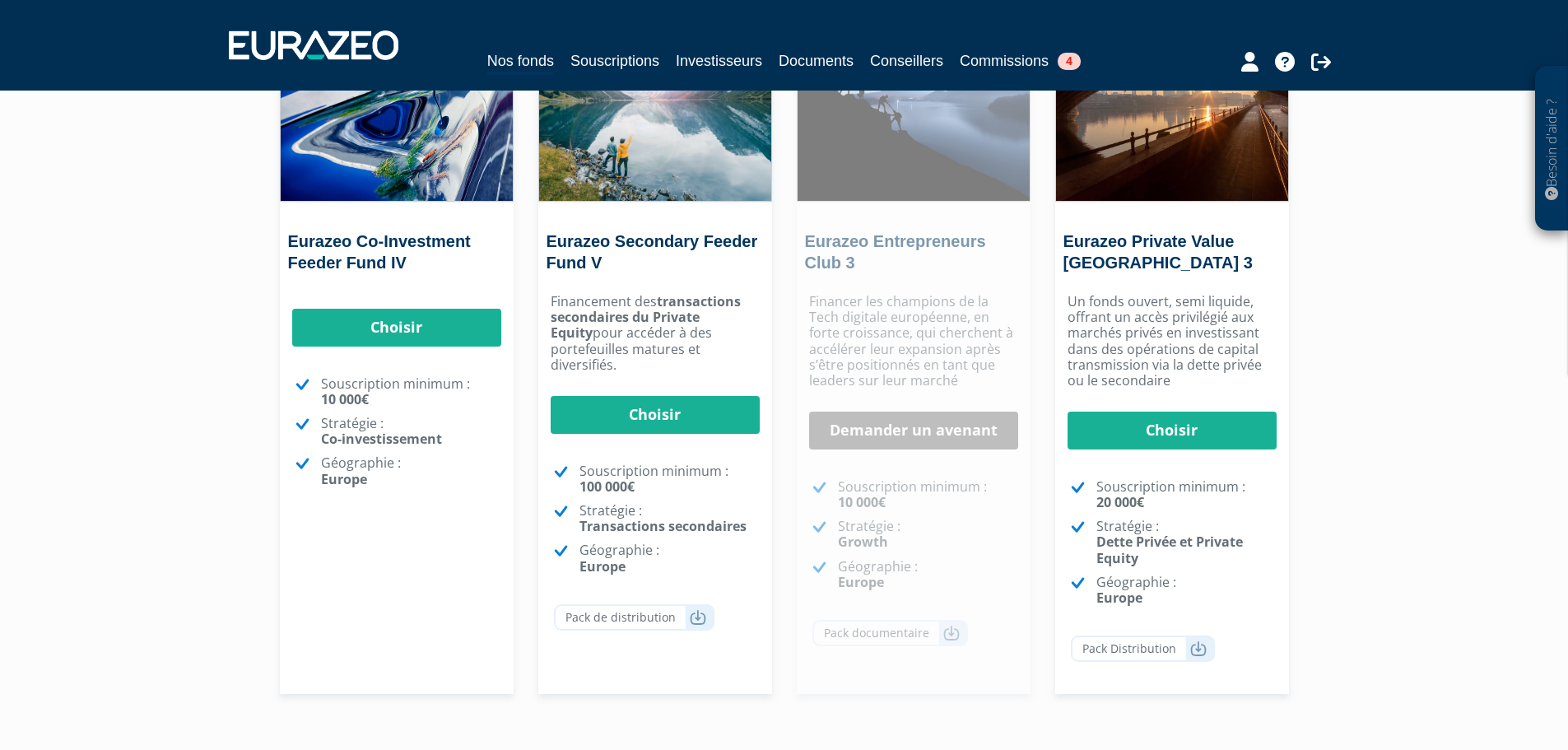
click at [163, 349] on div "Besoin d'aide ? × J'ai besoin d'aide Si vous avez une question à propos du fonc…" at bounding box center [784, 265] width 1568 height 1023
click at [390, 330] on link "Choisir" at bounding box center [396, 328] width 209 height 38
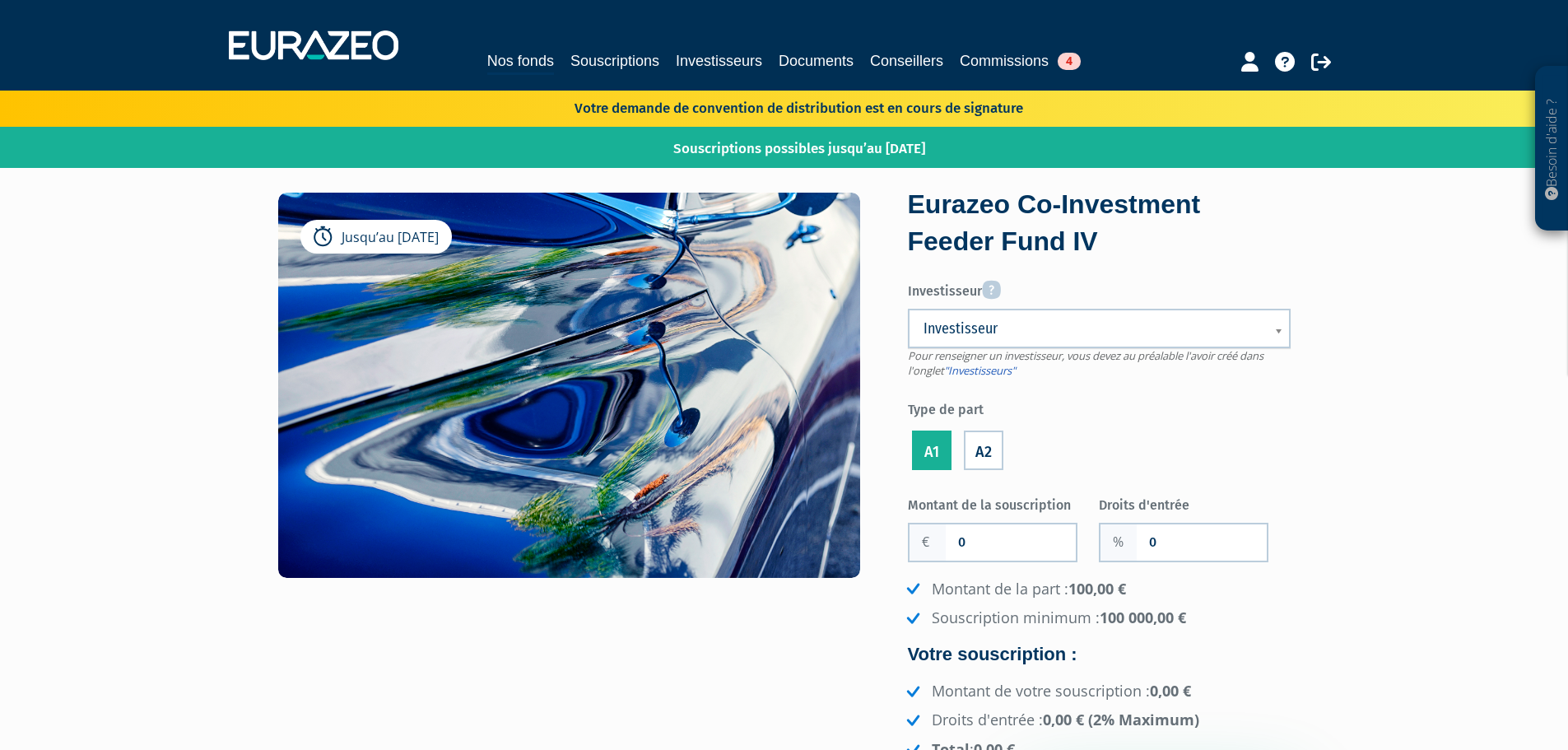
click at [1020, 322] on span "Investisseur" at bounding box center [1088, 328] width 330 height 20
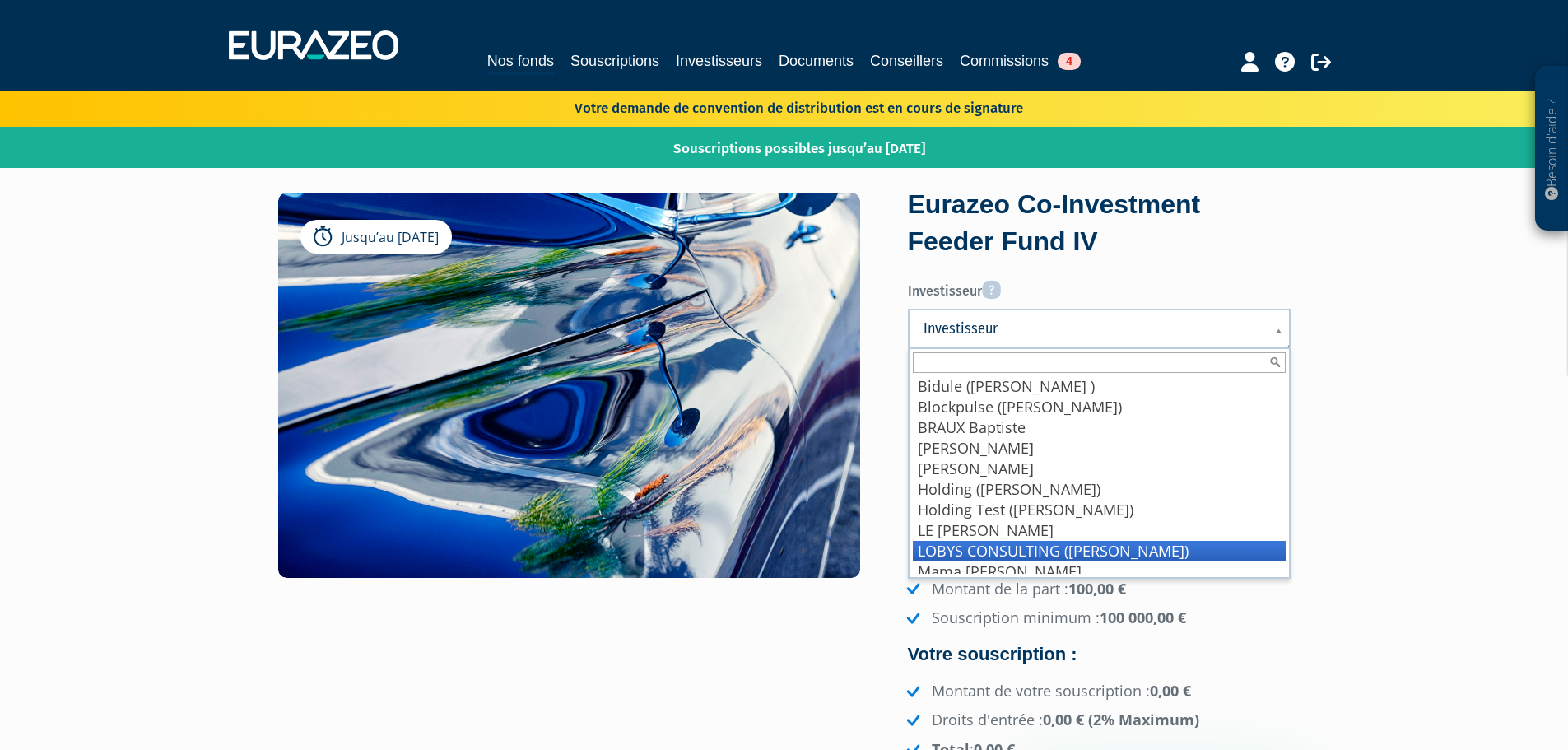
scroll to position [164, 0]
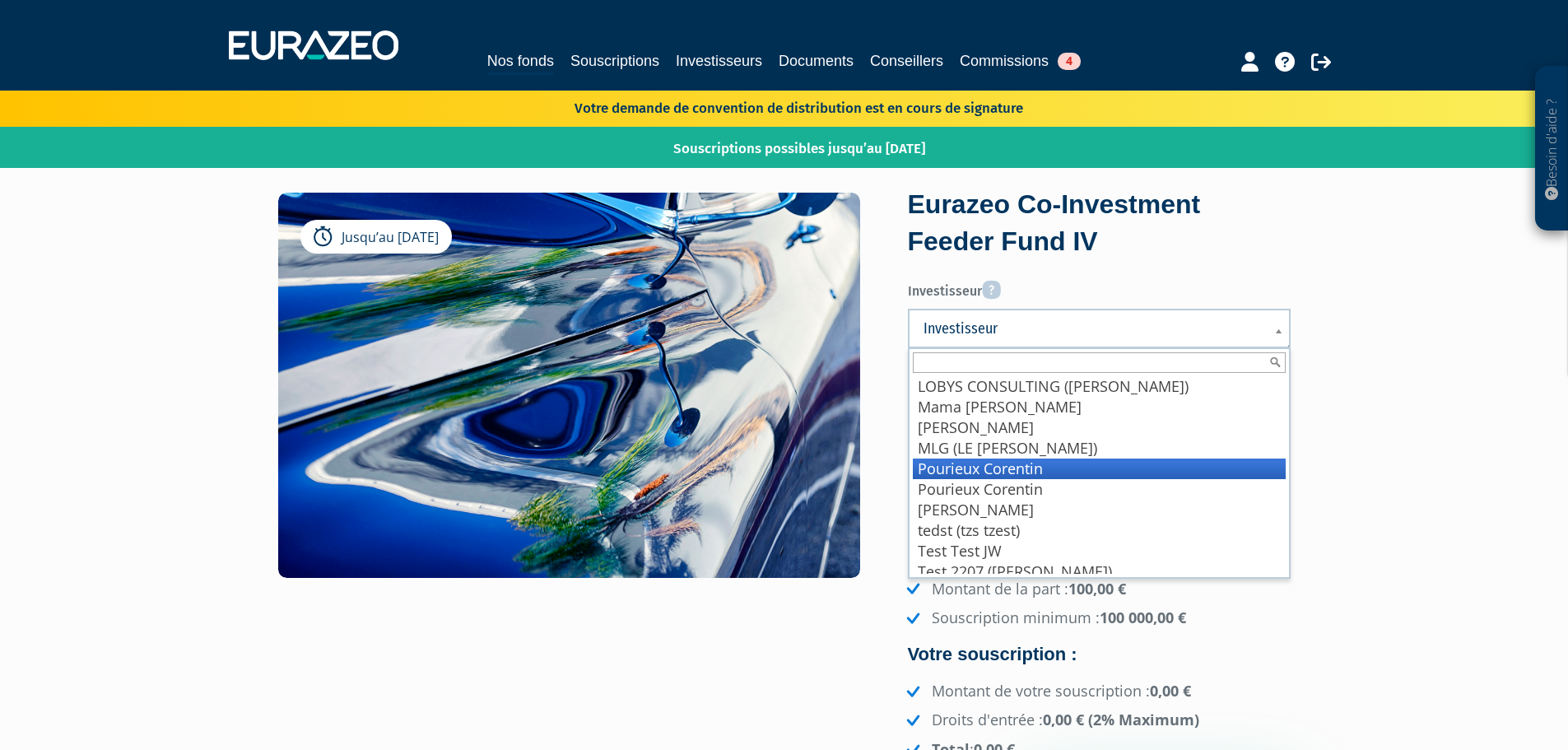
click at [994, 471] on li "Pourieux Corentin" at bounding box center [1099, 468] width 373 height 21
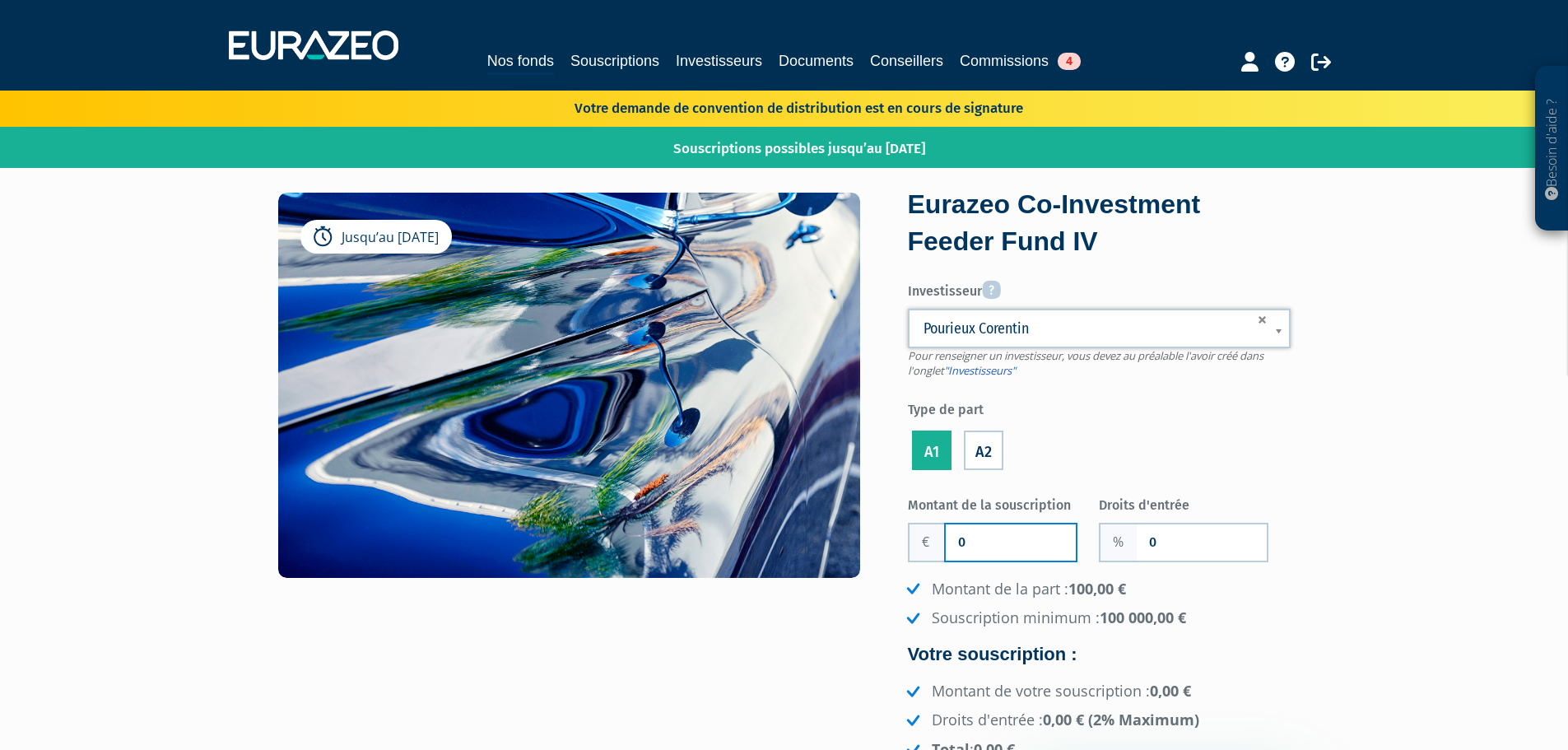
click at [999, 554] on input "0" at bounding box center [1011, 543] width 130 height 37
